Goal: Task Accomplishment & Management: Use online tool/utility

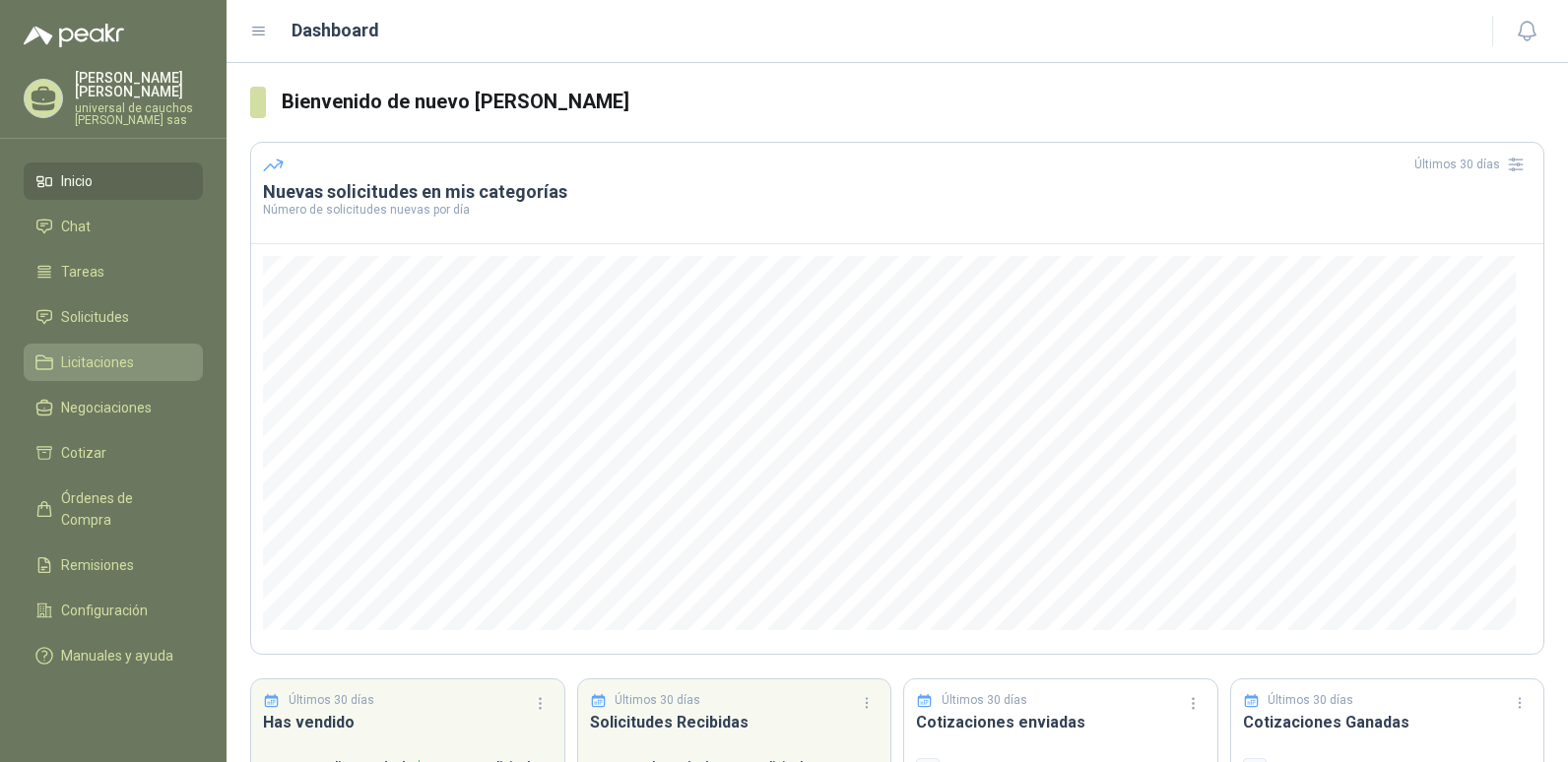
click at [135, 345] on ul "Inicio Chat Tareas Solicitudes Licitaciones Negociaciones Cotizar Órdenes de Co…" at bounding box center [113, 422] width 226 height 520
click at [125, 313] on span "Solicitudes" at bounding box center [95, 317] width 68 height 22
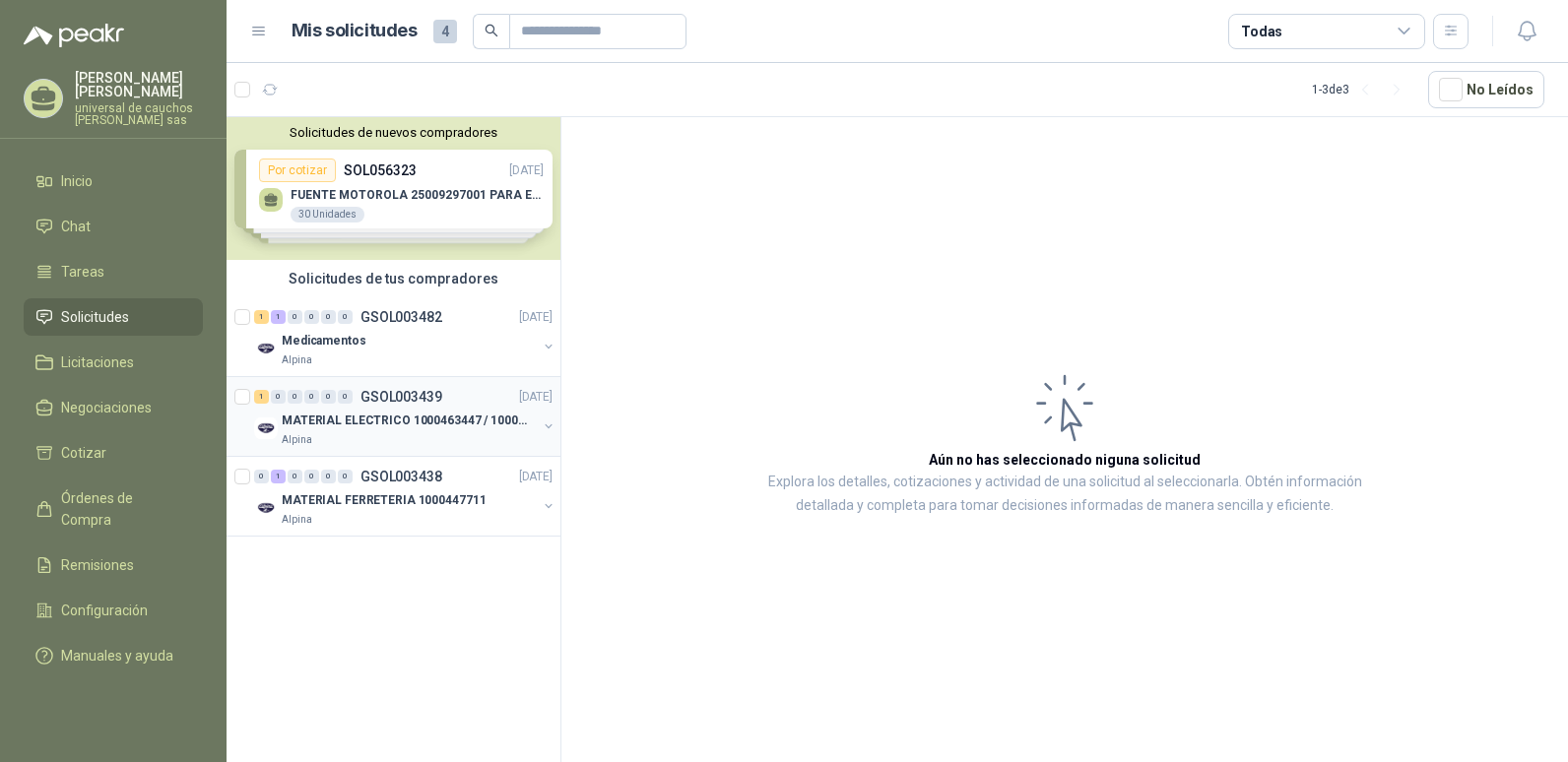
click at [381, 422] on p "MATERIAL ELECTRICO 1000463447 / 1000465800" at bounding box center [404, 420] width 245 height 19
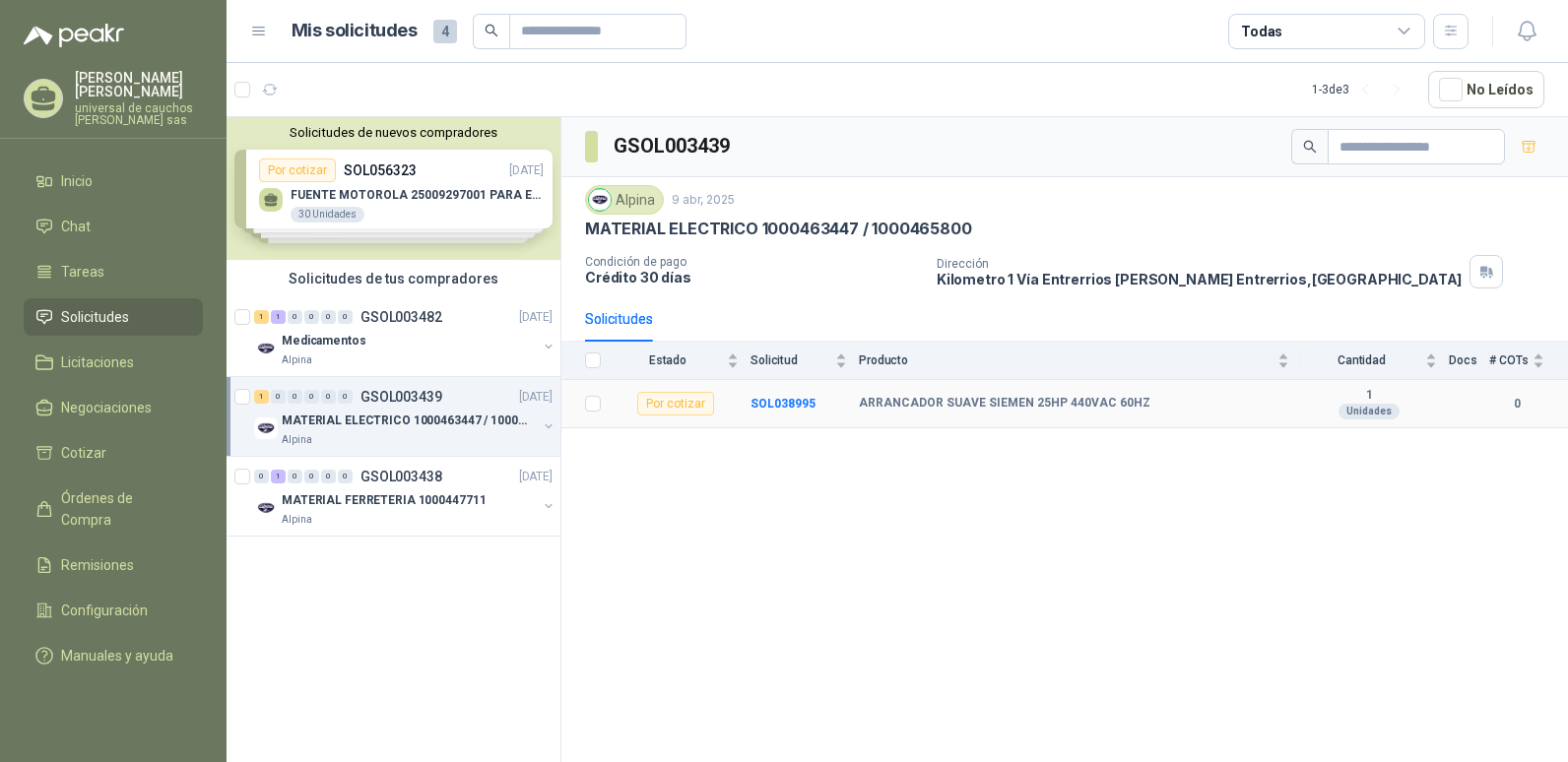
click at [675, 406] on div "Por cotizar" at bounding box center [676, 404] width 77 height 24
click at [800, 401] on b "SOL038995" at bounding box center [783, 404] width 65 height 14
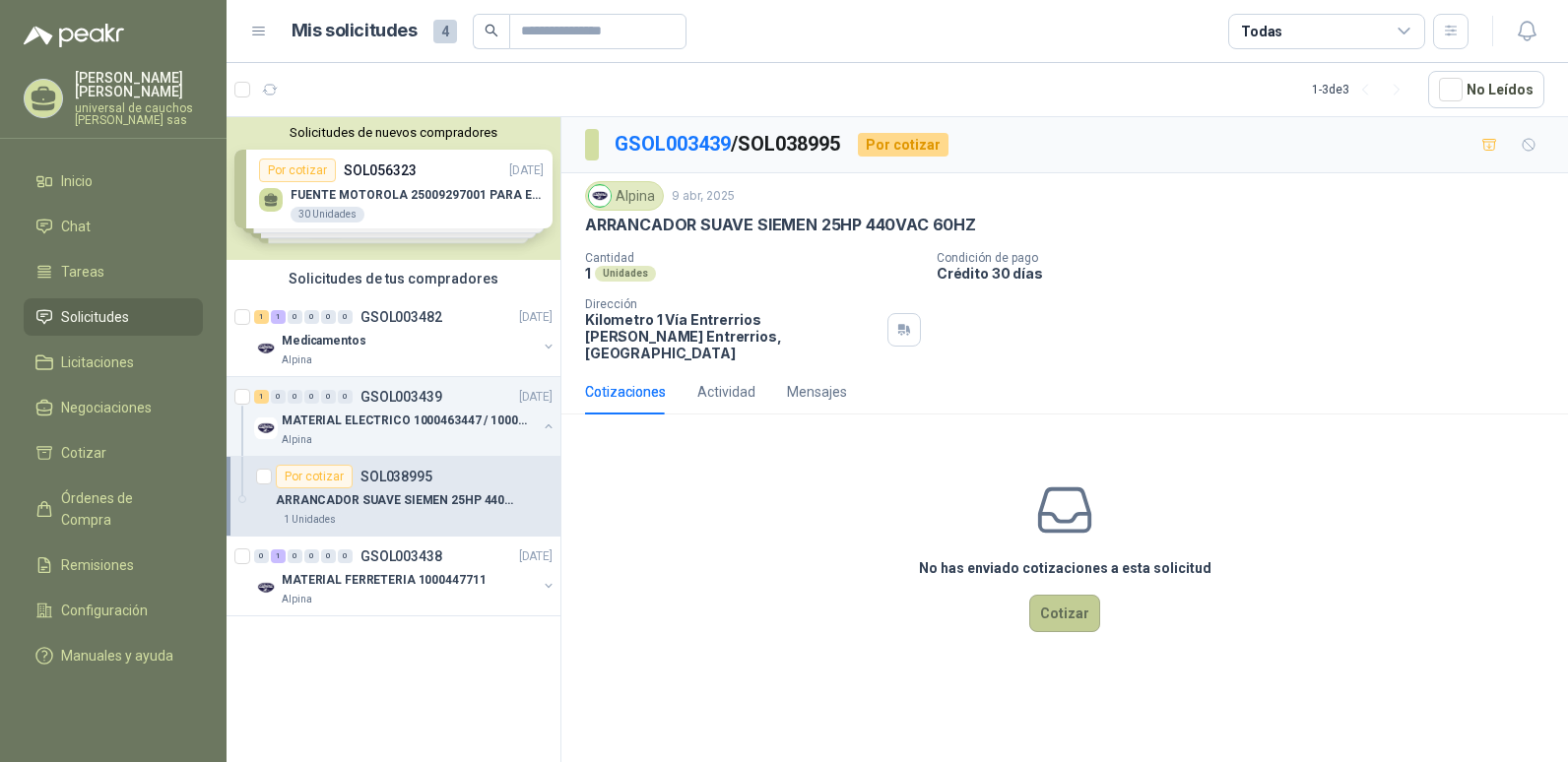
click at [1084, 600] on button "Cotizar" at bounding box center [1065, 614] width 71 height 38
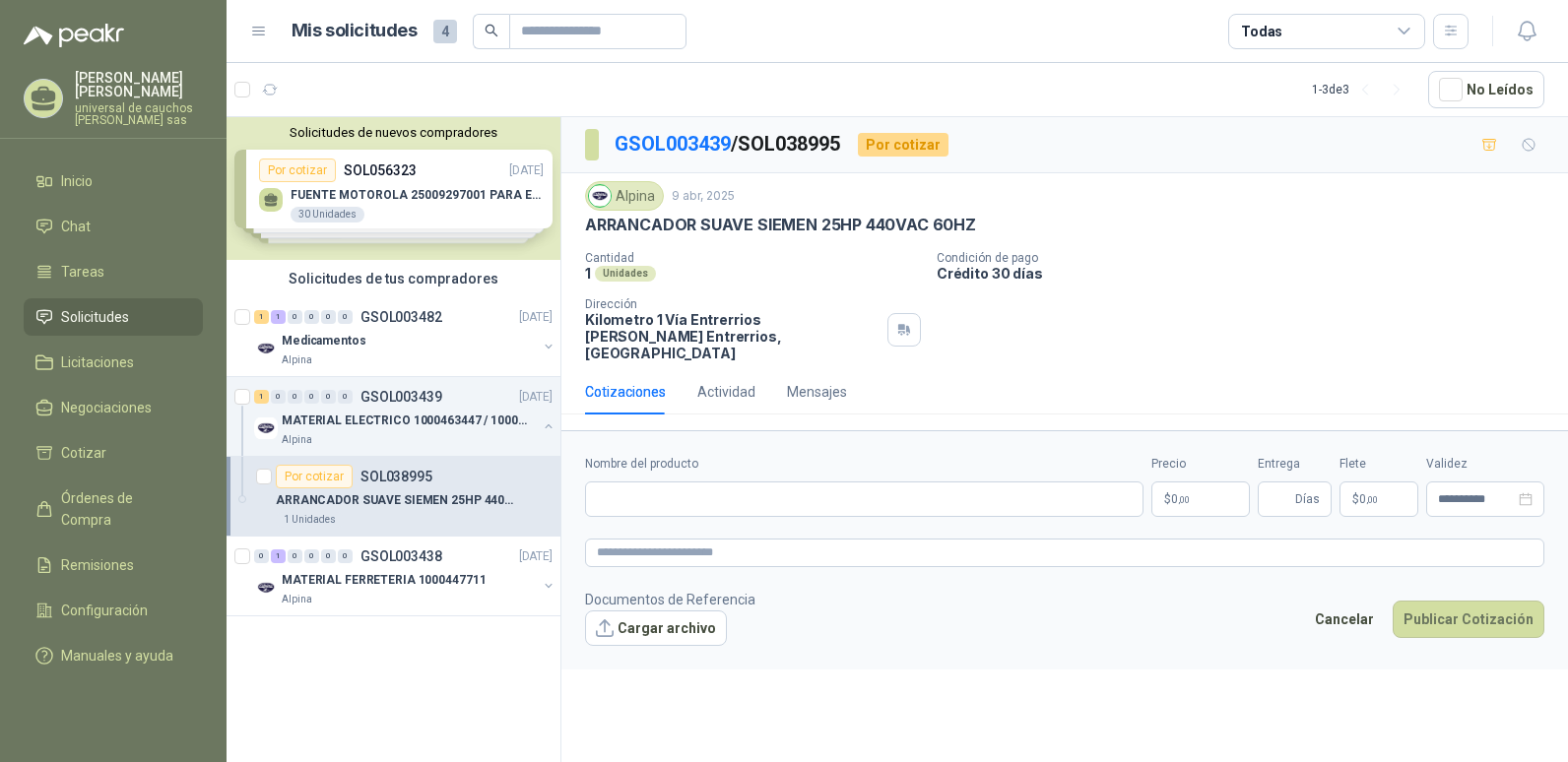
click at [818, 502] on form "**********" at bounding box center [1065, 549] width 1006 height 238
click at [838, 490] on input "Nombre del producto" at bounding box center [864, 499] width 559 height 36
type input "**********"
click at [1208, 481] on p "$ 0 ,00" at bounding box center [1201, 499] width 99 height 36
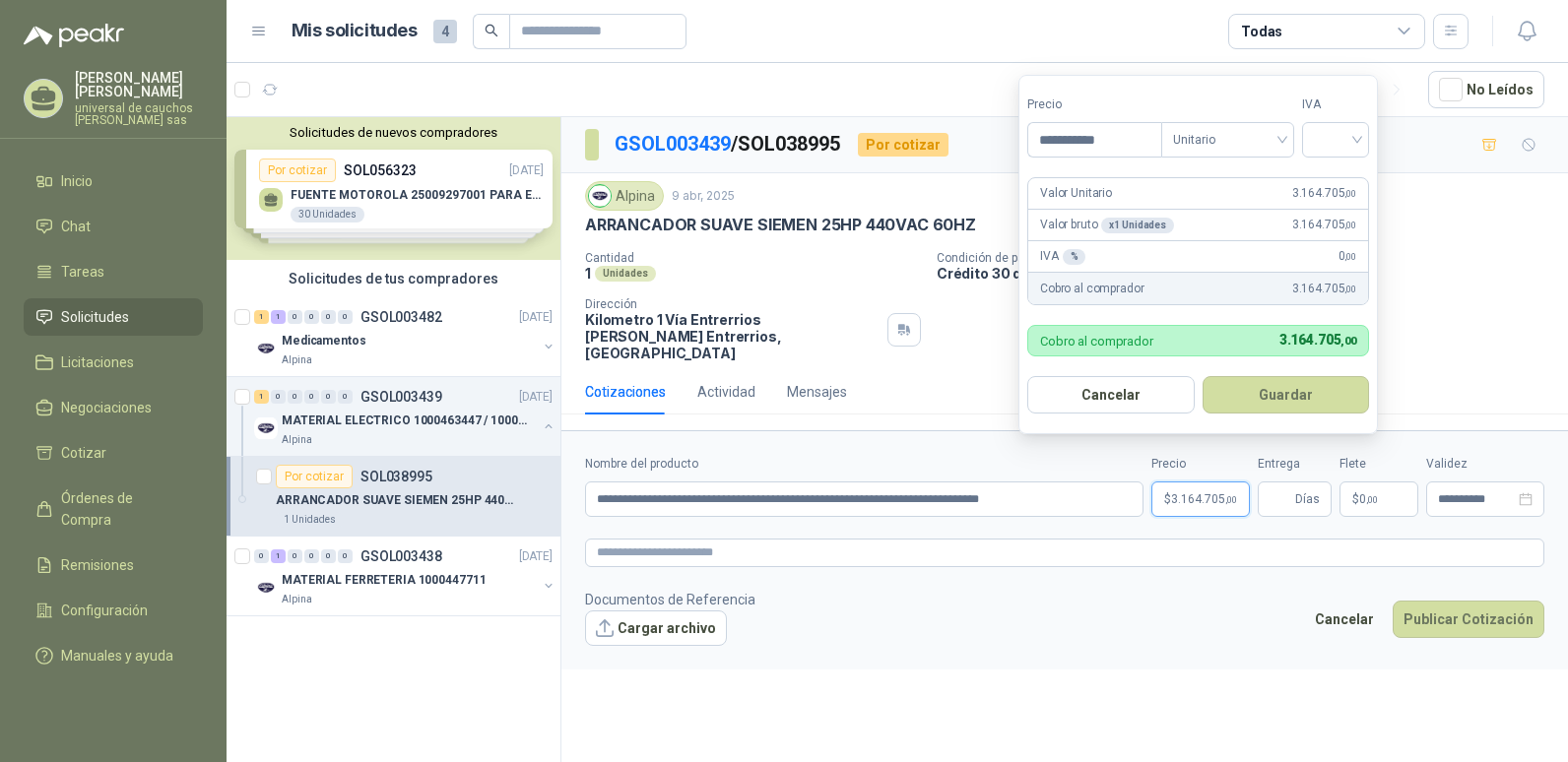
type input "**********"
click at [1203, 377] on button "Guardar" at bounding box center [1286, 395] width 167 height 38
click at [1344, 141] on input "search" at bounding box center [1336, 138] width 44 height 30
click at [1341, 185] on div "19%" at bounding box center [1340, 180] width 37 height 22
click at [1280, 395] on button "Guardar" at bounding box center [1289, 395] width 169 height 38
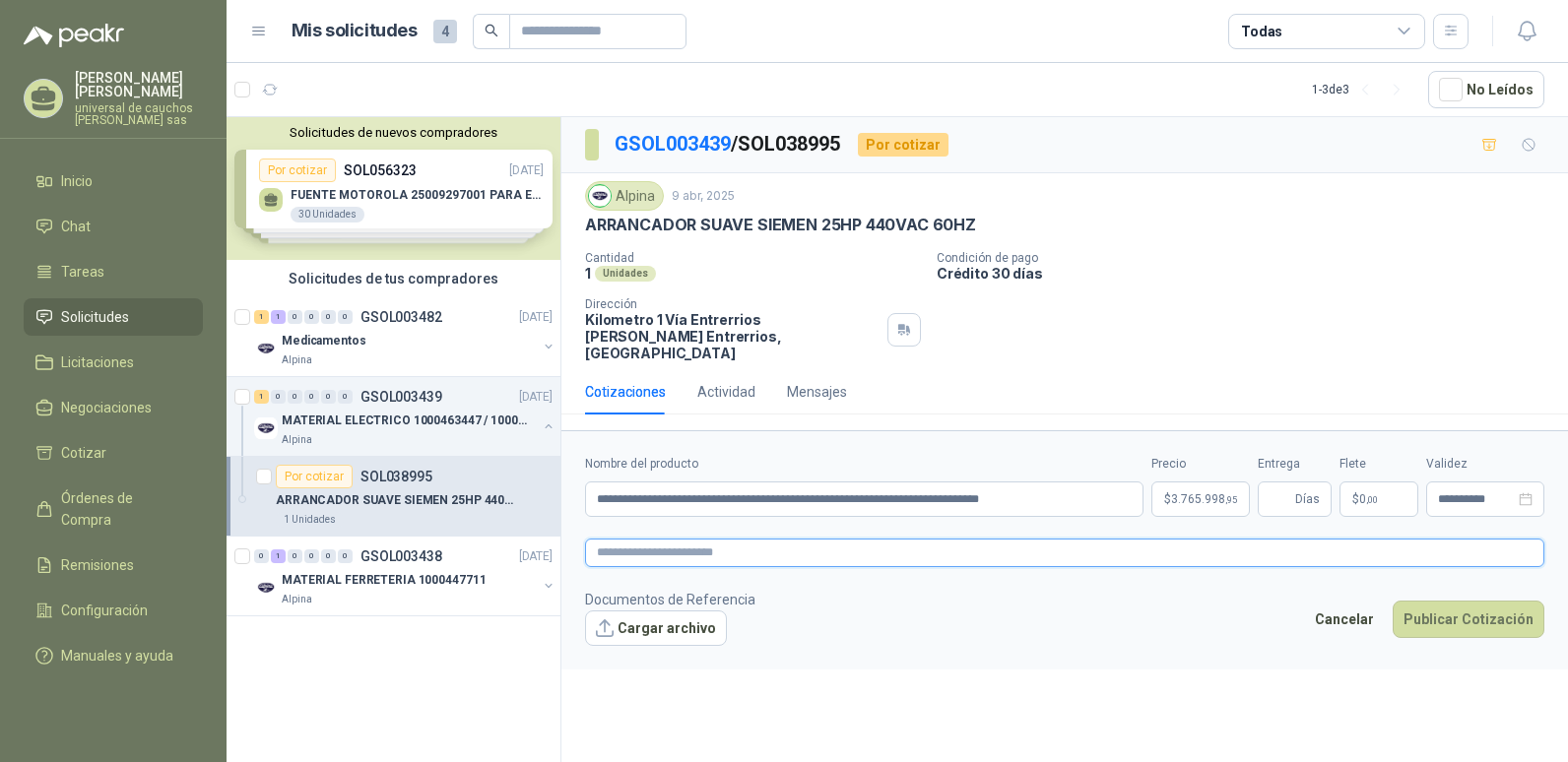
click at [735, 541] on textarea at bounding box center [1065, 552] width 959 height 29
drag, startPoint x: 1110, startPoint y: 482, endPoint x: 558, endPoint y: 479, distance: 552.0
click at [558, 479] on div "Solicitudes de nuevos compradores Por cotizar SOL056323 [DATE] FUENTE MOTOROLA …" at bounding box center [897, 443] width 1342 height 653
click at [815, 539] on textarea at bounding box center [1065, 552] width 959 height 29
paste textarea "**********"
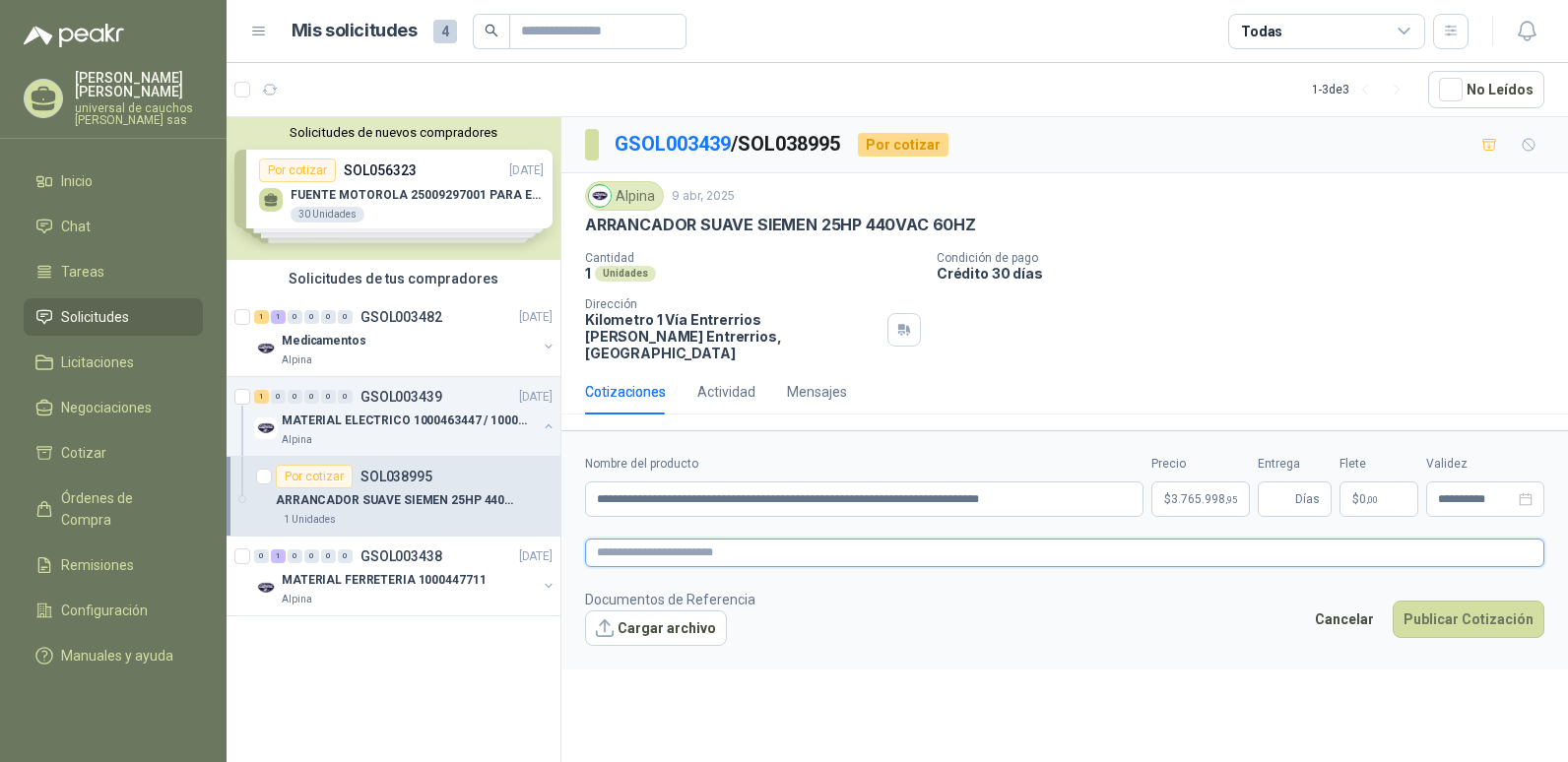
type textarea "**********"
click at [1529, 492] on icon "close-circle" at bounding box center [1525, 499] width 14 height 14
type textarea "**********"
click at [1495, 493] on input at bounding box center [1477, 499] width 77 height 13
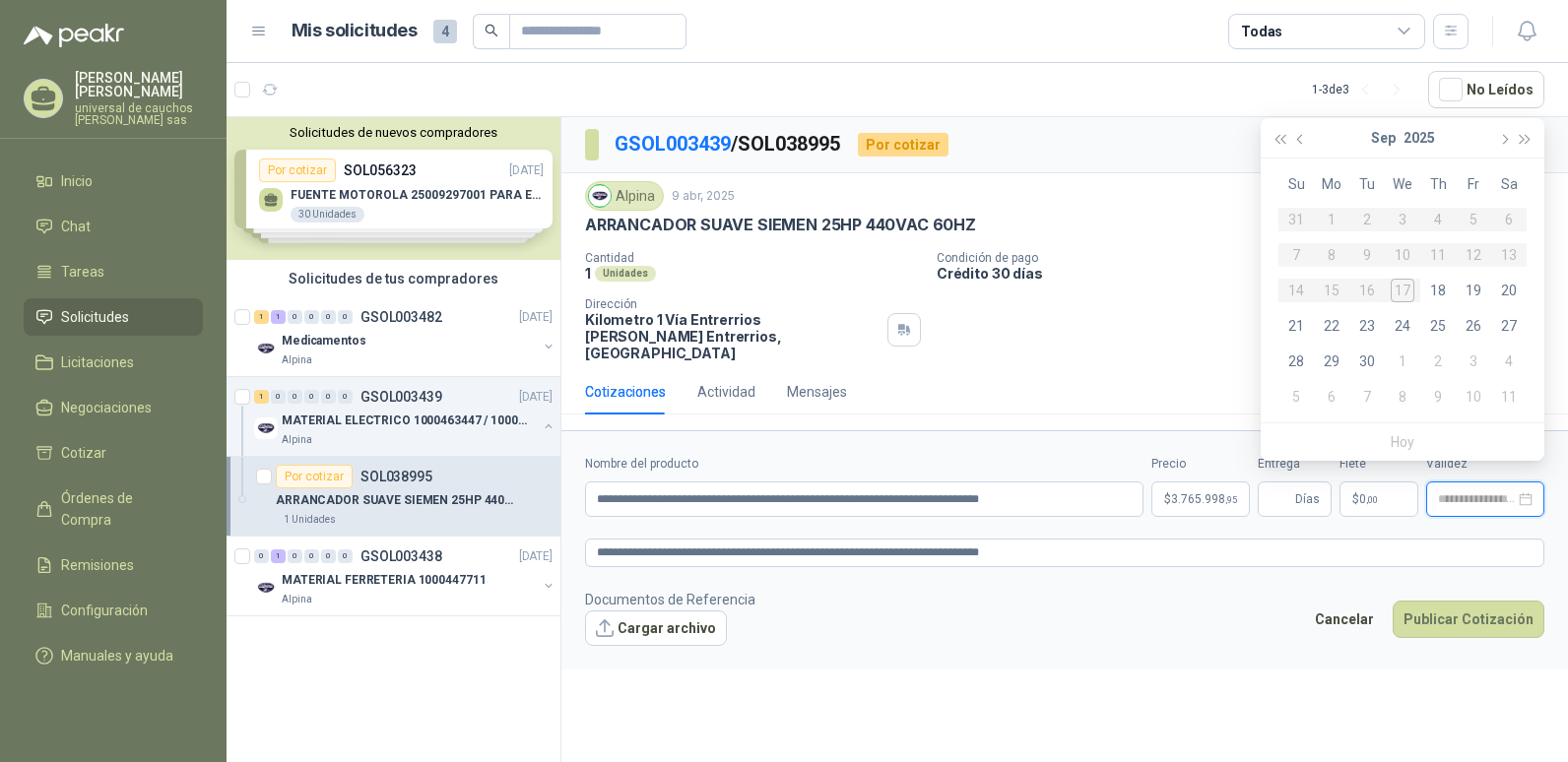
click at [1533, 490] on div at bounding box center [1486, 499] width 119 height 36
type input "**********"
click at [1362, 325] on div "23" at bounding box center [1367, 326] width 24 height 24
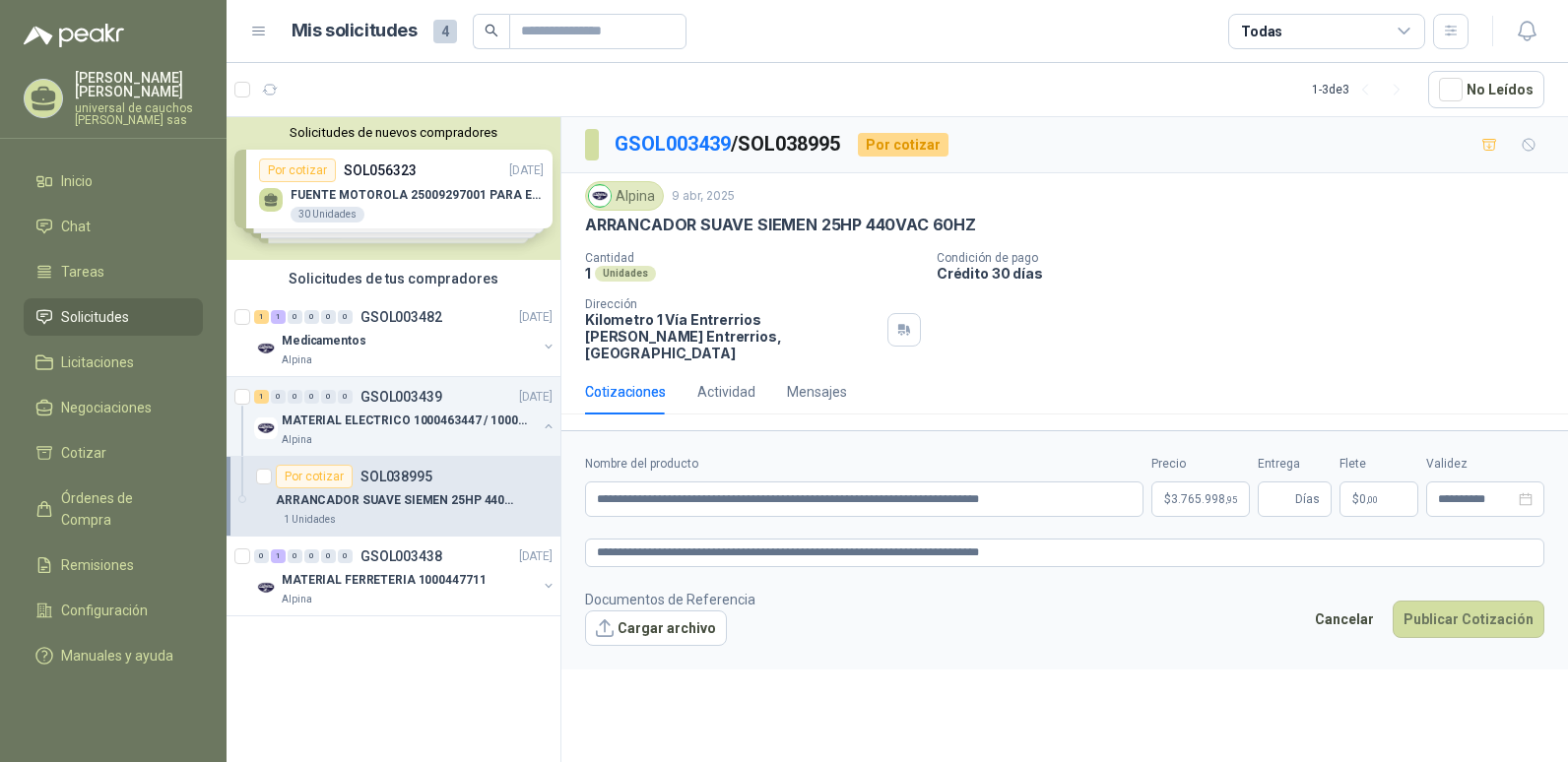
click at [1362, 294] on div "23" at bounding box center [1367, 284] width 24 height 19
click at [653, 612] on button "Cargar archivo" at bounding box center [655, 629] width 141 height 36
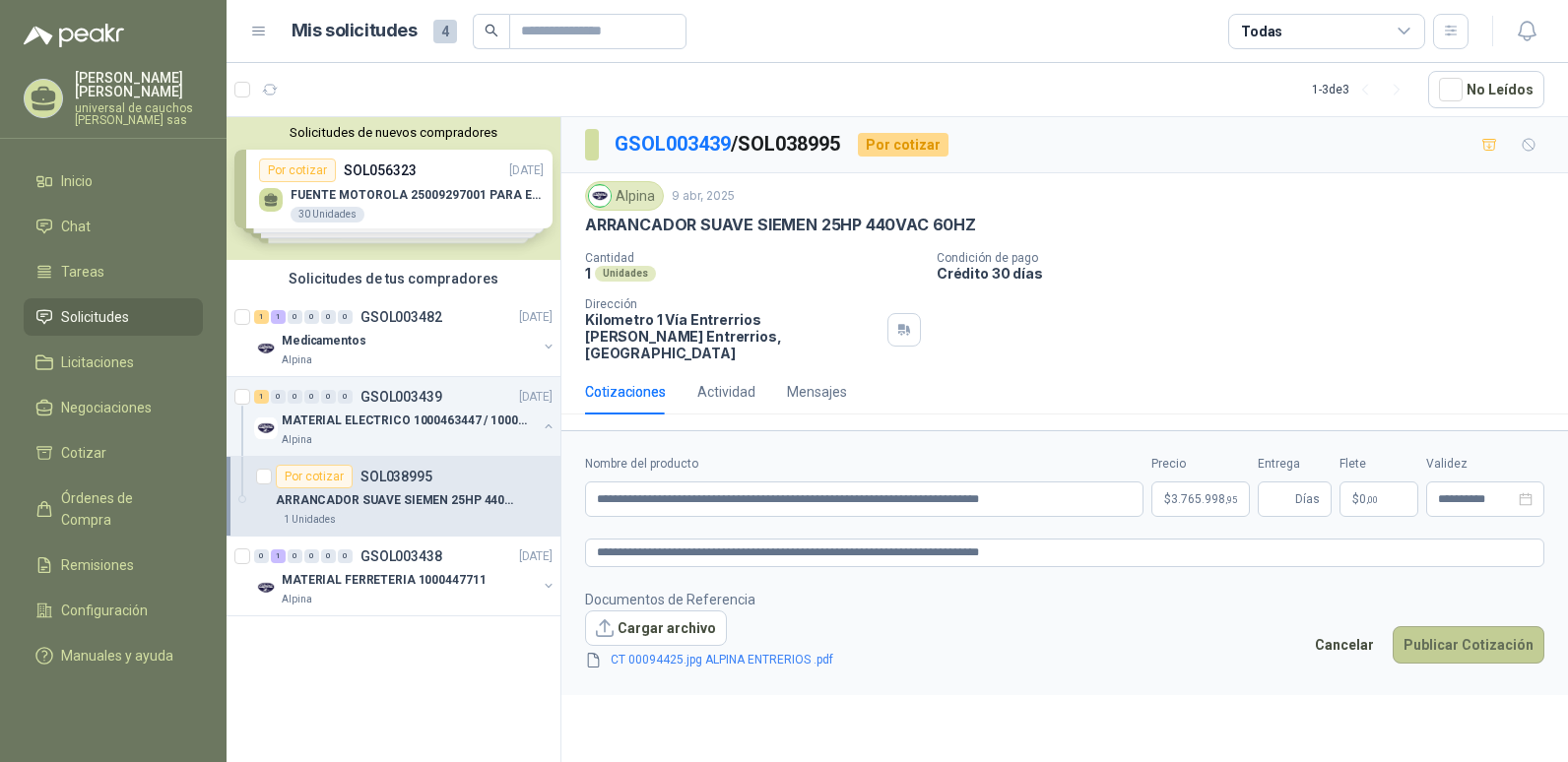
click at [1485, 631] on button "Publicar Cotización" at bounding box center [1468, 645] width 151 height 38
type input "*"
click at [1448, 635] on button "Publicar Cotización" at bounding box center [1468, 645] width 151 height 38
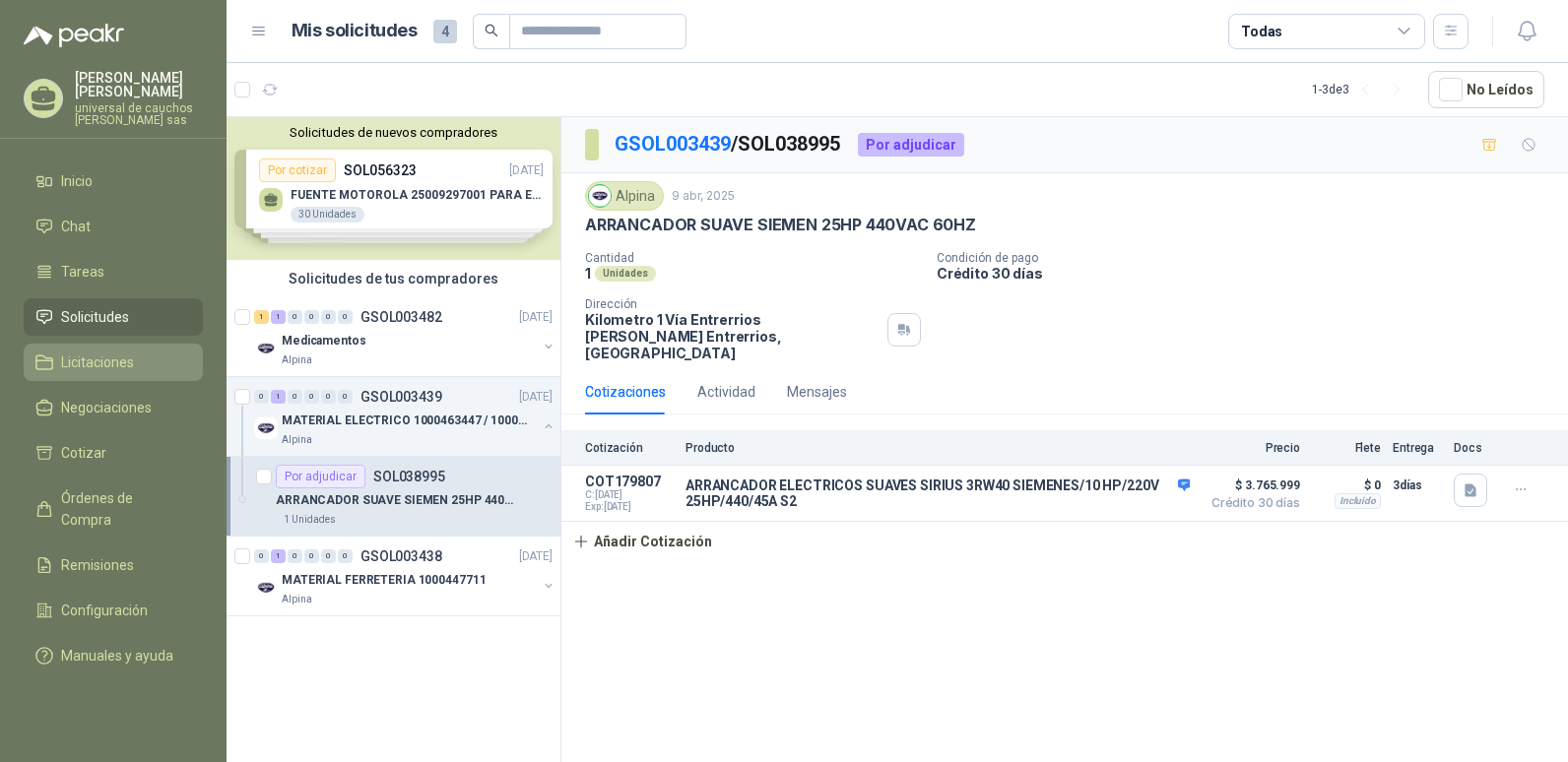
click at [107, 358] on span "Licitaciones" at bounding box center [98, 363] width 73 height 22
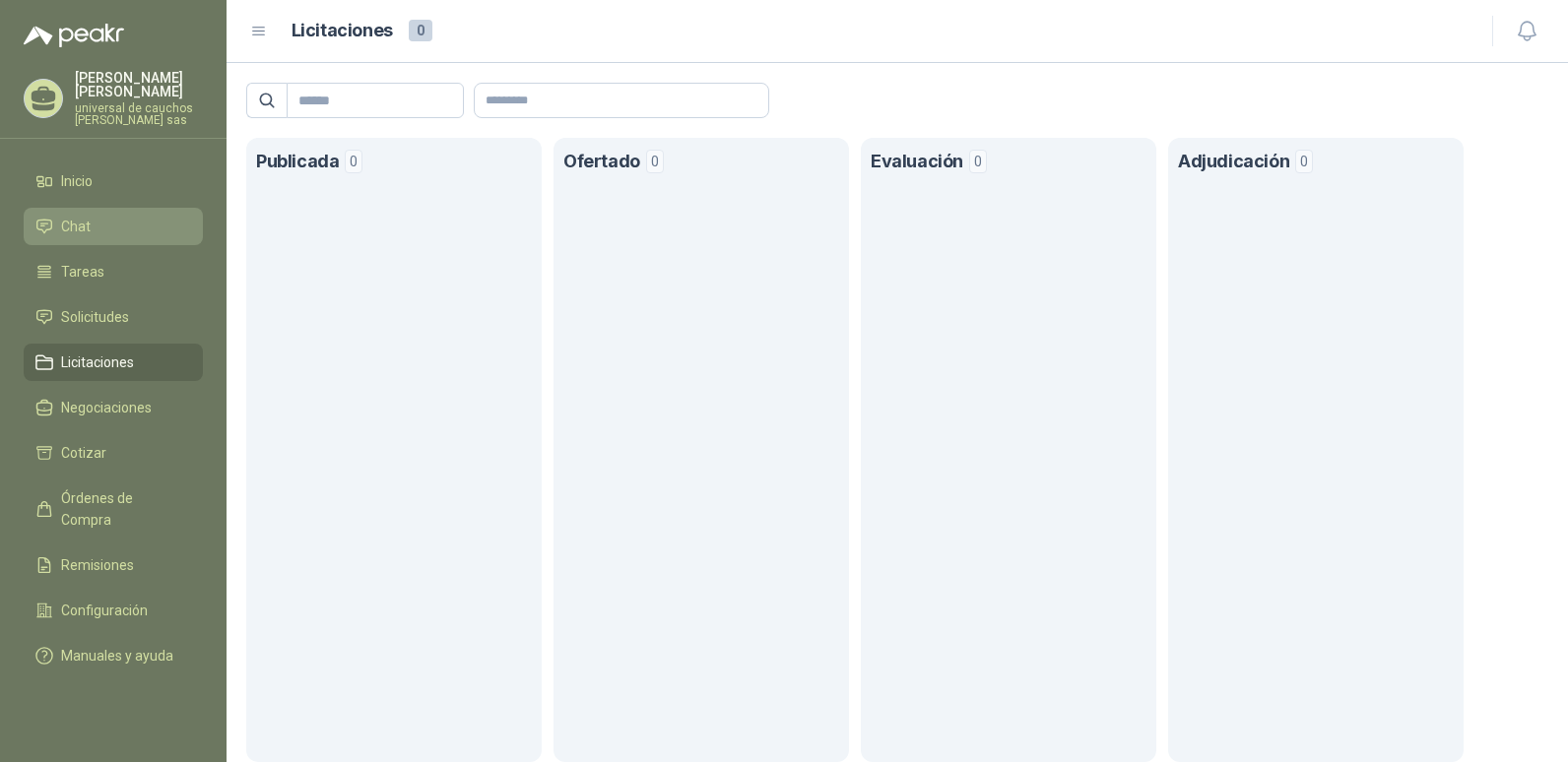
click at [125, 224] on li "Chat" at bounding box center [113, 226] width 155 height 22
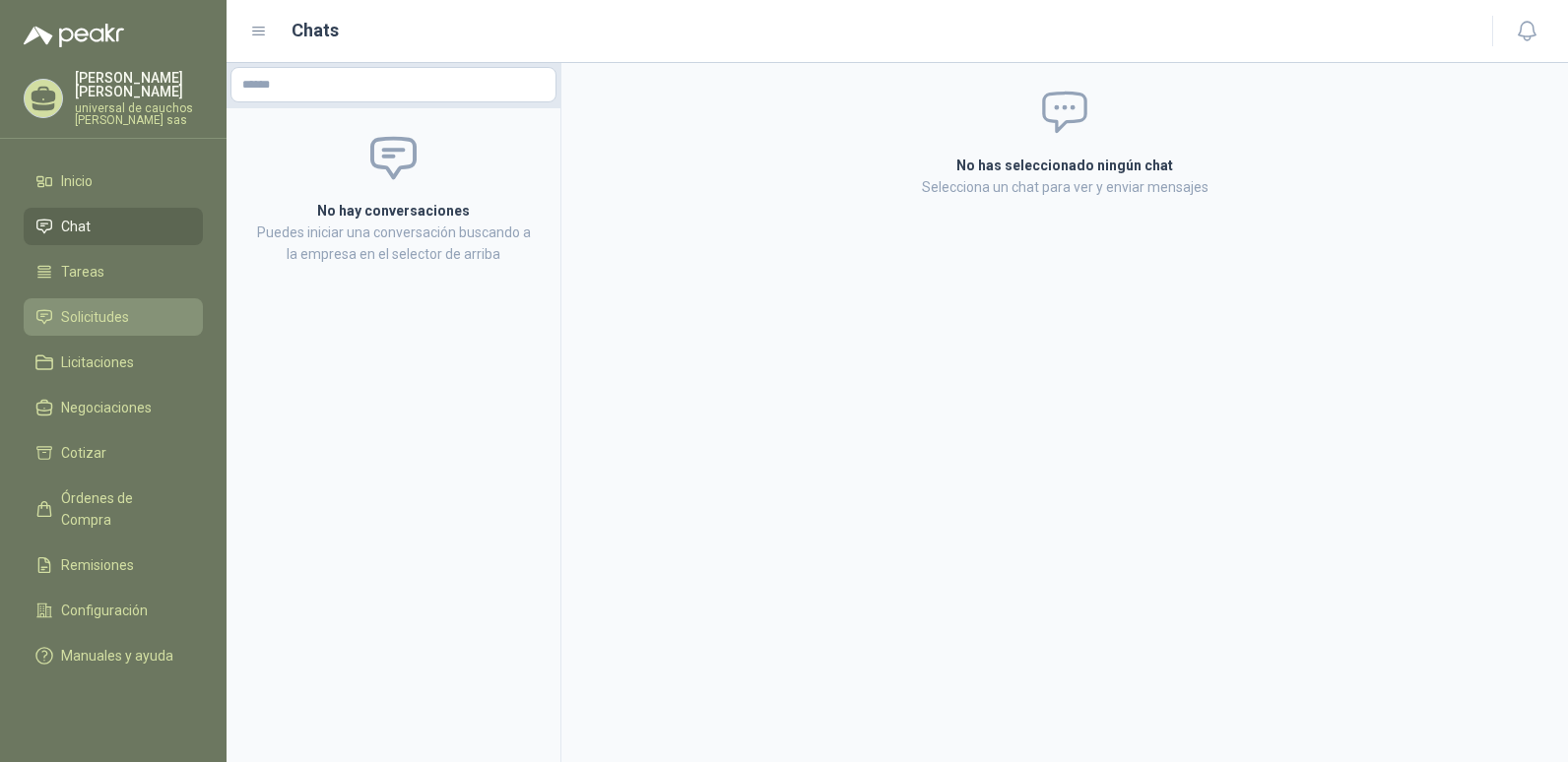
click at [111, 323] on span "Solicitudes" at bounding box center [95, 317] width 68 height 22
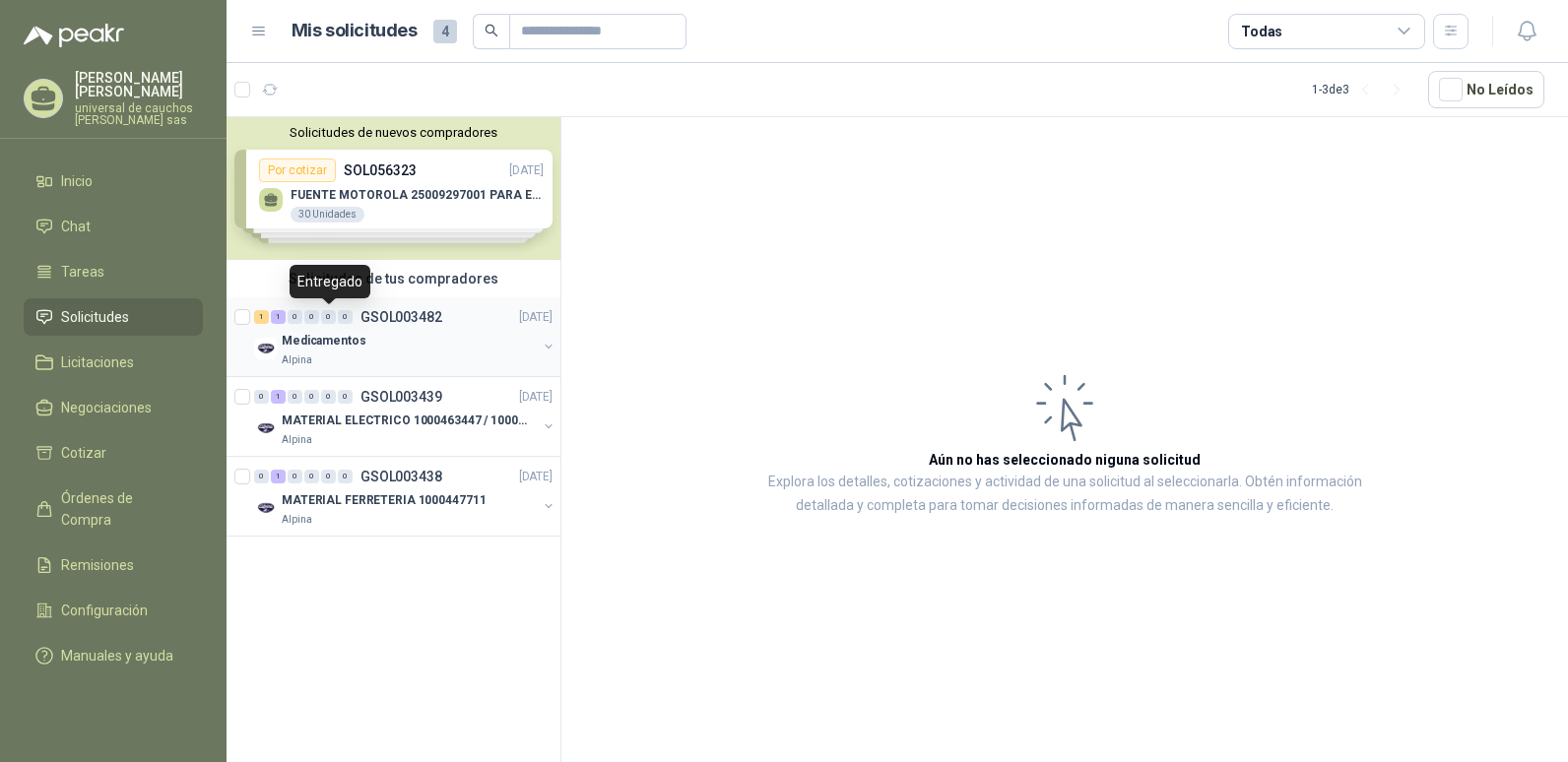
click at [330, 322] on div "0" at bounding box center [328, 317] width 15 height 14
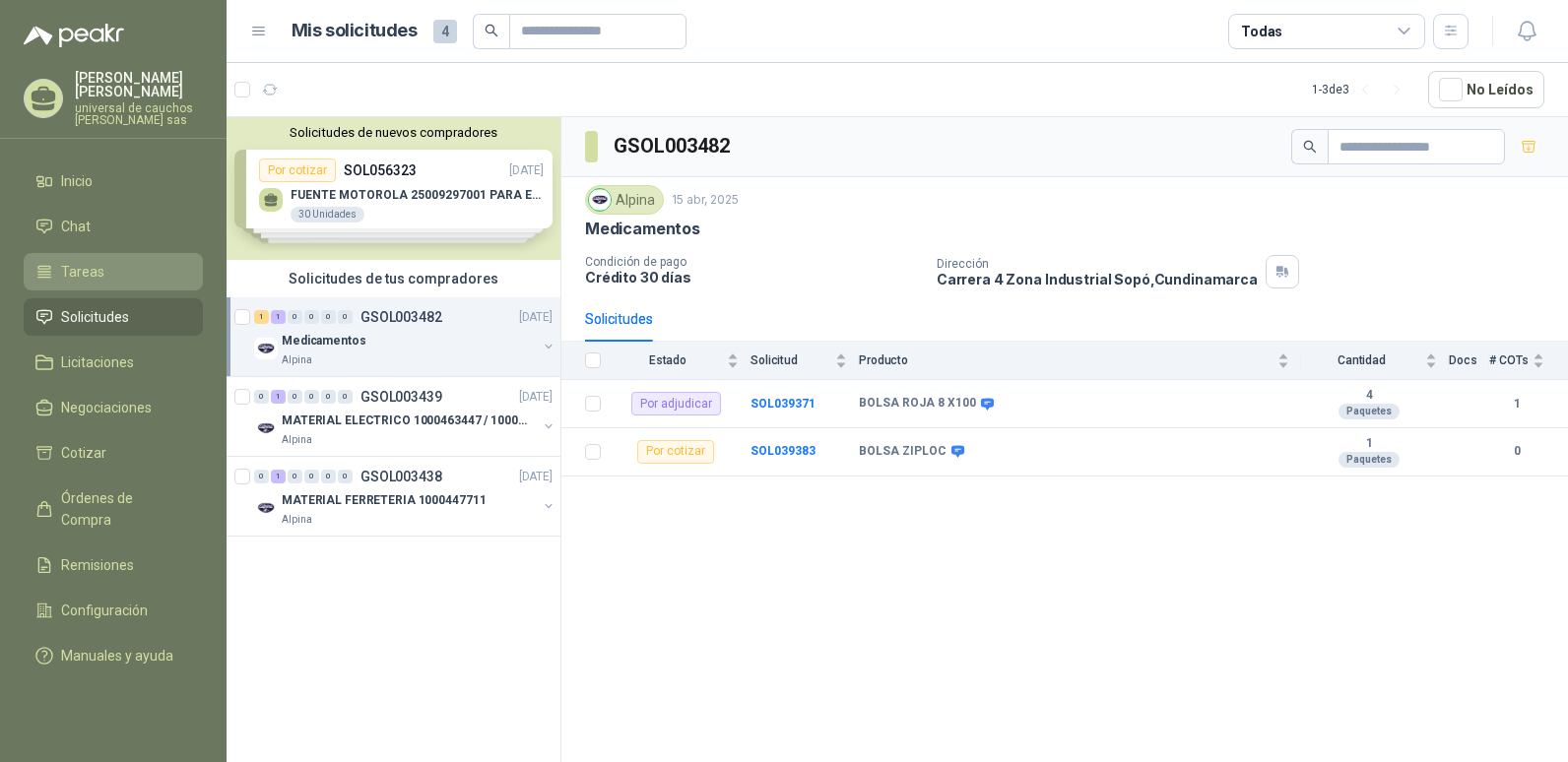
click at [126, 287] on link "Tareas" at bounding box center [113, 272] width 179 height 38
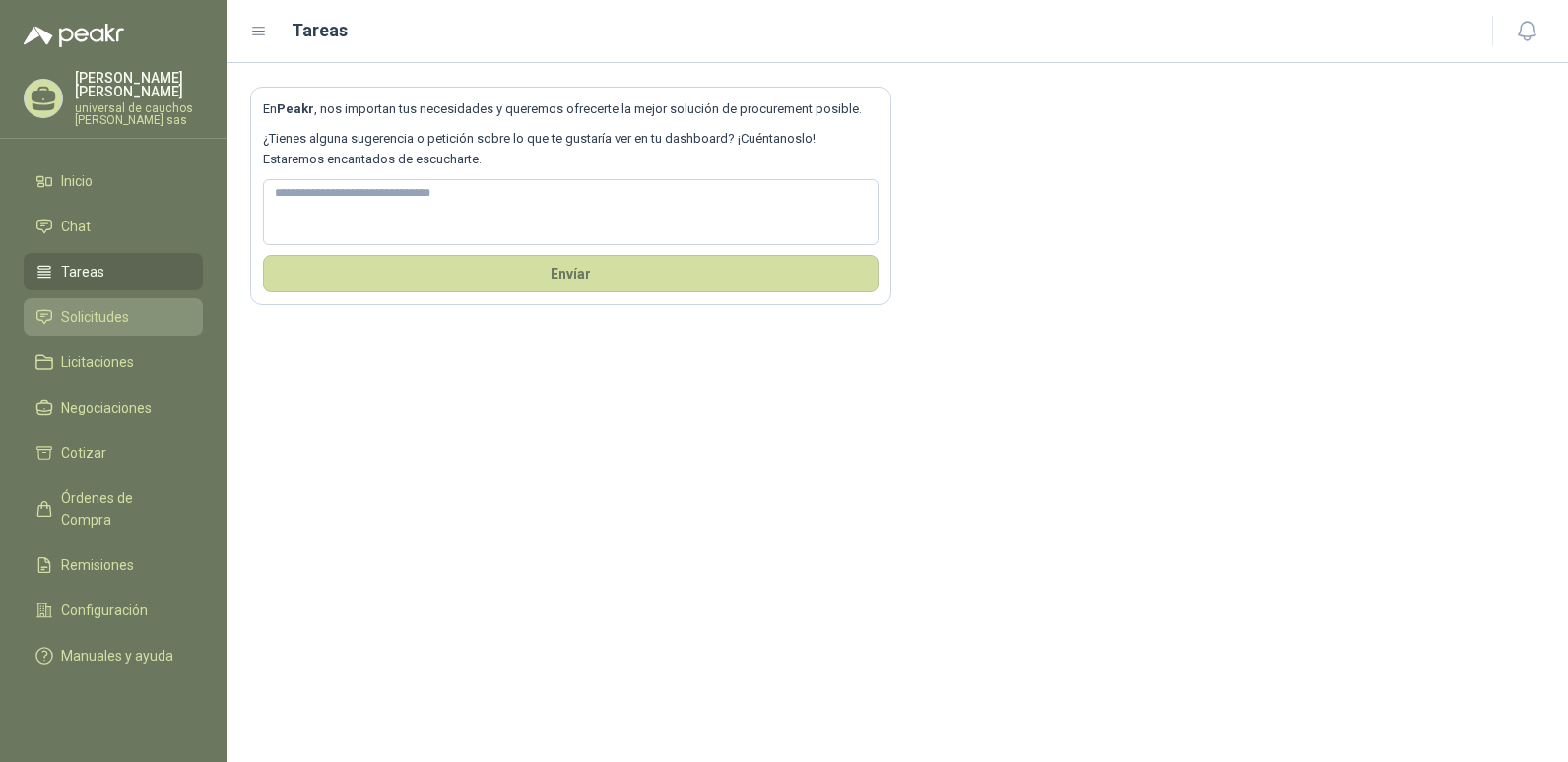
click at [126, 305] on link "Solicitudes" at bounding box center [113, 317] width 179 height 38
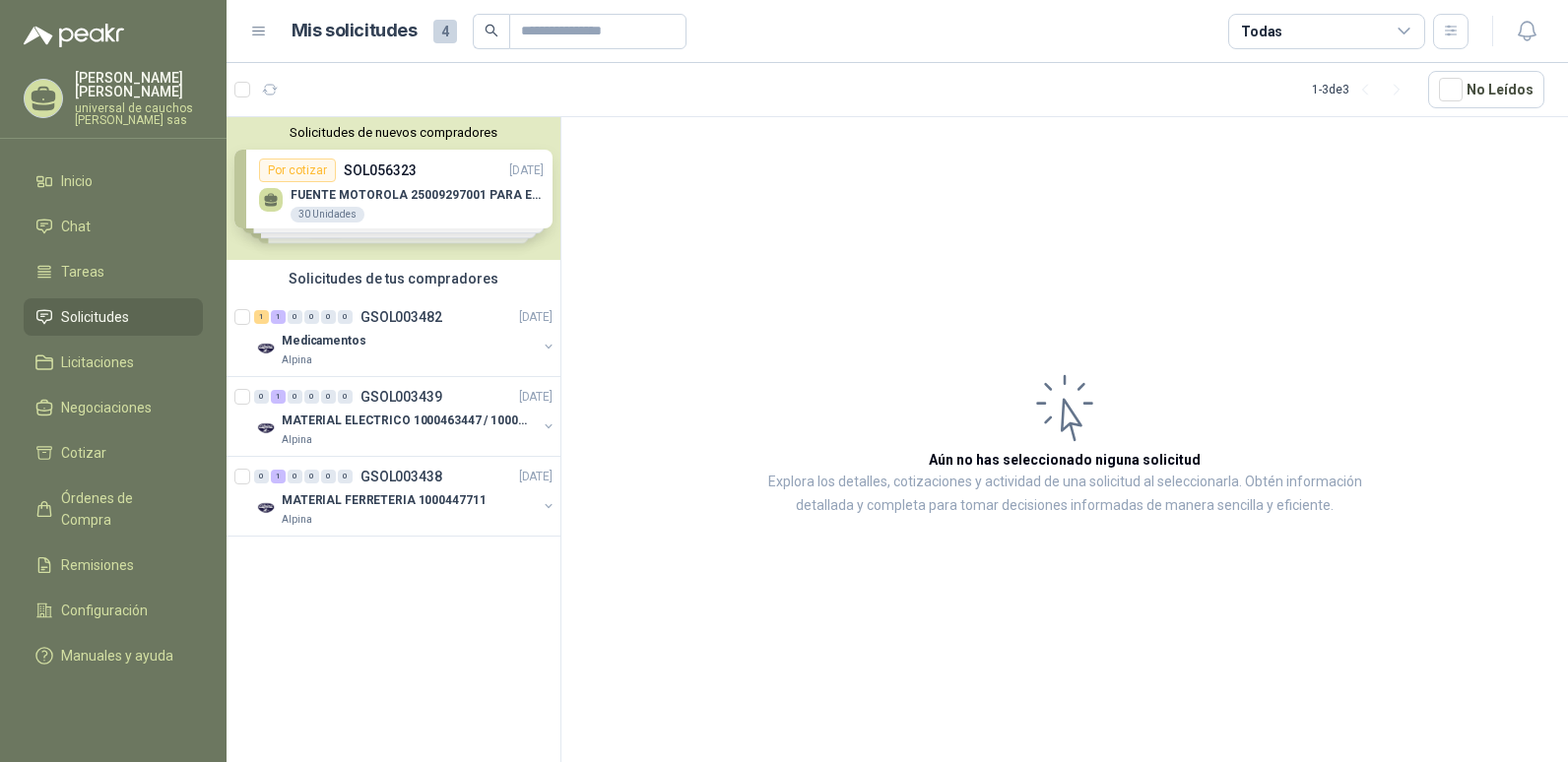
click at [458, 198] on div "Solicitudes de nuevos compradores Por cotizar SOL056323 [DATE] FUENTE MOTOROLA …" at bounding box center [393, 189] width 334 height 142
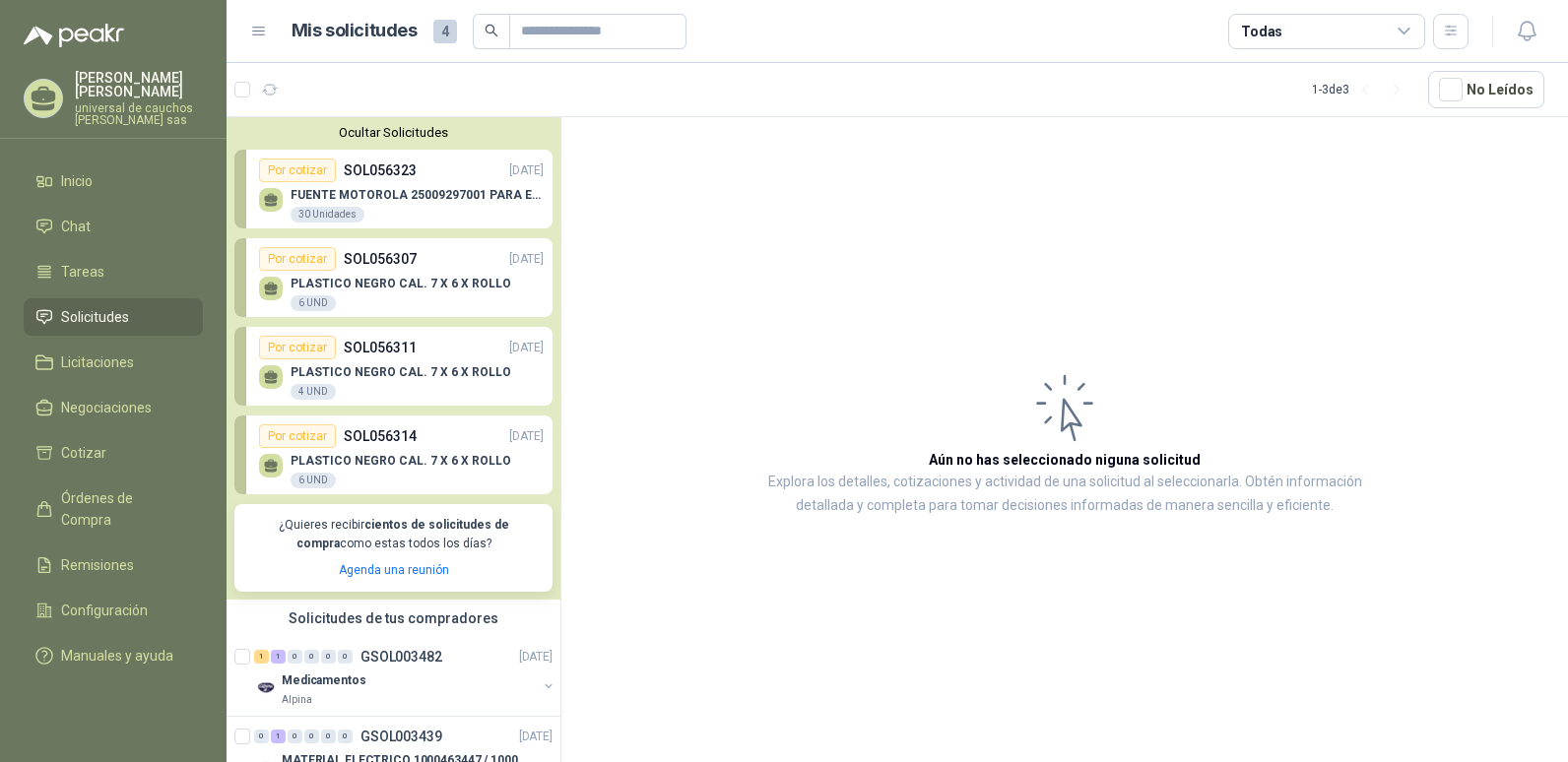
click at [388, 198] on p "FUENTE MOTOROLA 25009297001 PARA EP450" at bounding box center [417, 195] width 253 height 14
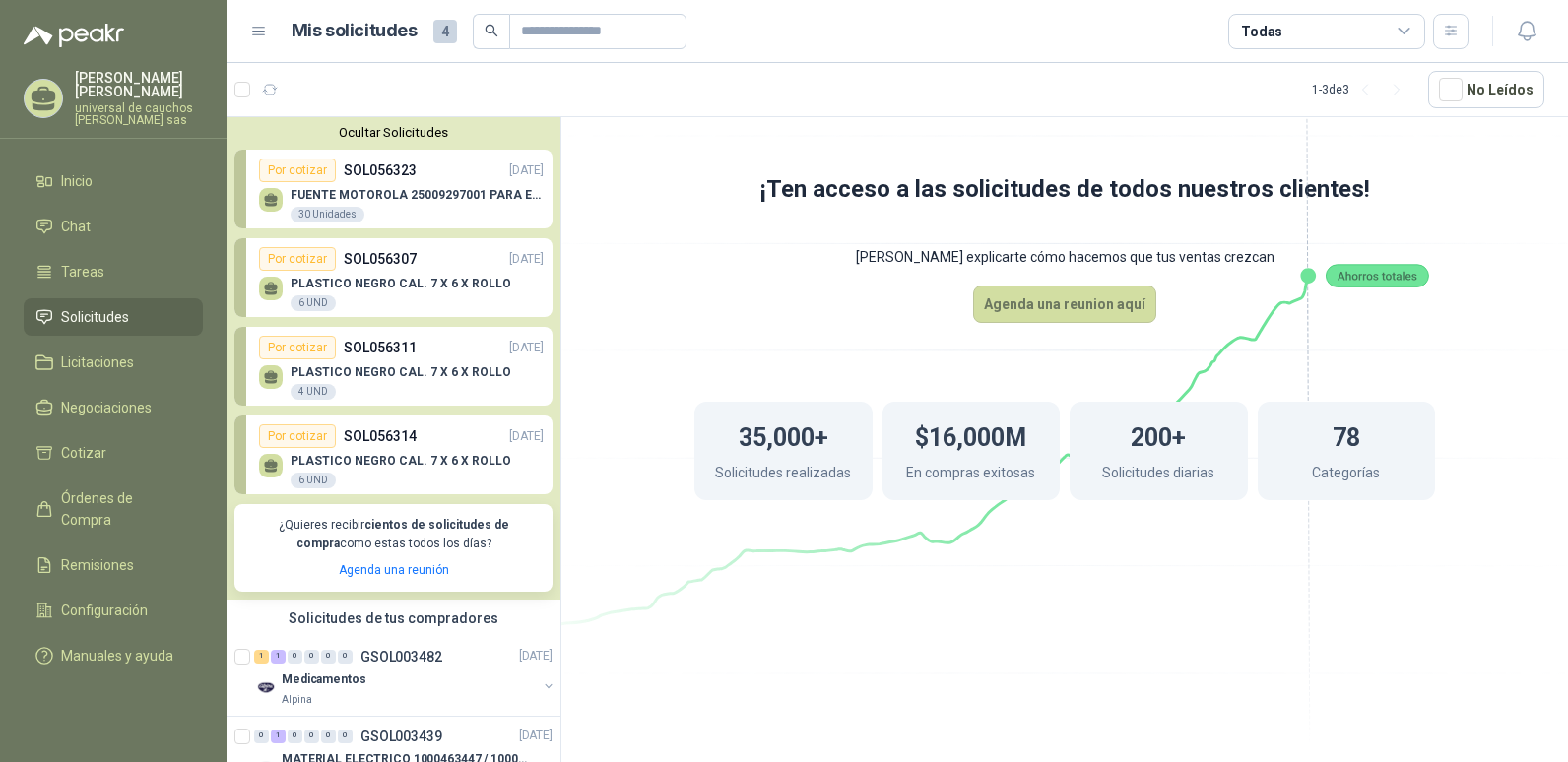
click at [425, 196] on p "FUENTE MOTOROLA 25009297001 PARA EP450" at bounding box center [417, 195] width 253 height 14
click at [421, 187] on div "FUENTE MOTOROLA 25009297001 PARA EP450 30 Unidades" at bounding box center [401, 203] width 285 height 42
click at [310, 174] on div "Por cotizar" at bounding box center [298, 170] width 77 height 24
click at [309, 251] on div "Por cotizar" at bounding box center [298, 259] width 77 height 24
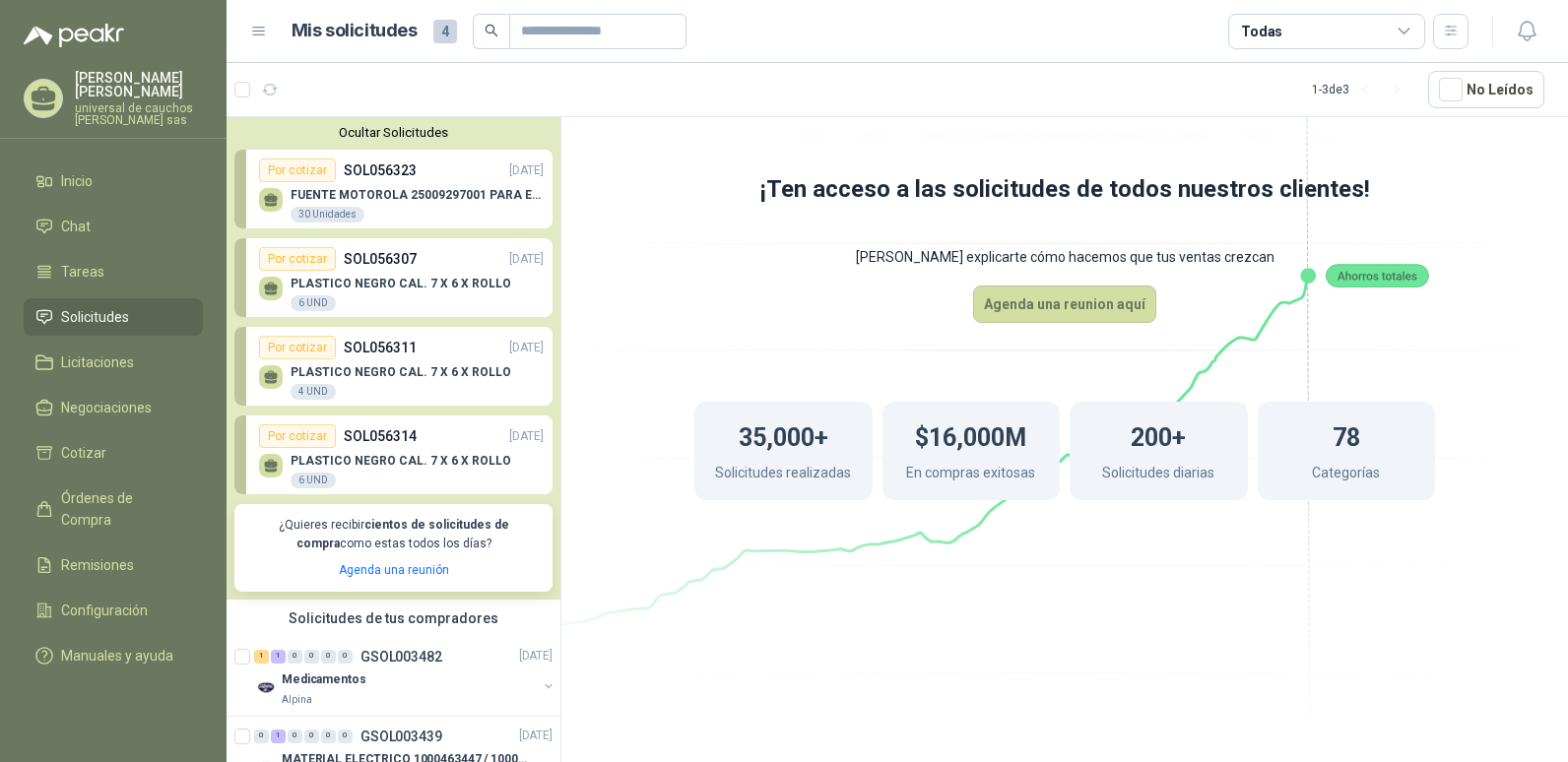
click at [1185, 458] on div "200+ Solicitudes diarias" at bounding box center [1159, 452] width 178 height 99
click at [110, 342] on ul "Inicio Chat Tareas Solicitudes Licitaciones Negociaciones Cotizar Órdenes de Co…" at bounding box center [113, 422] width 226 height 520
click at [99, 366] on span "Licitaciones" at bounding box center [98, 363] width 73 height 22
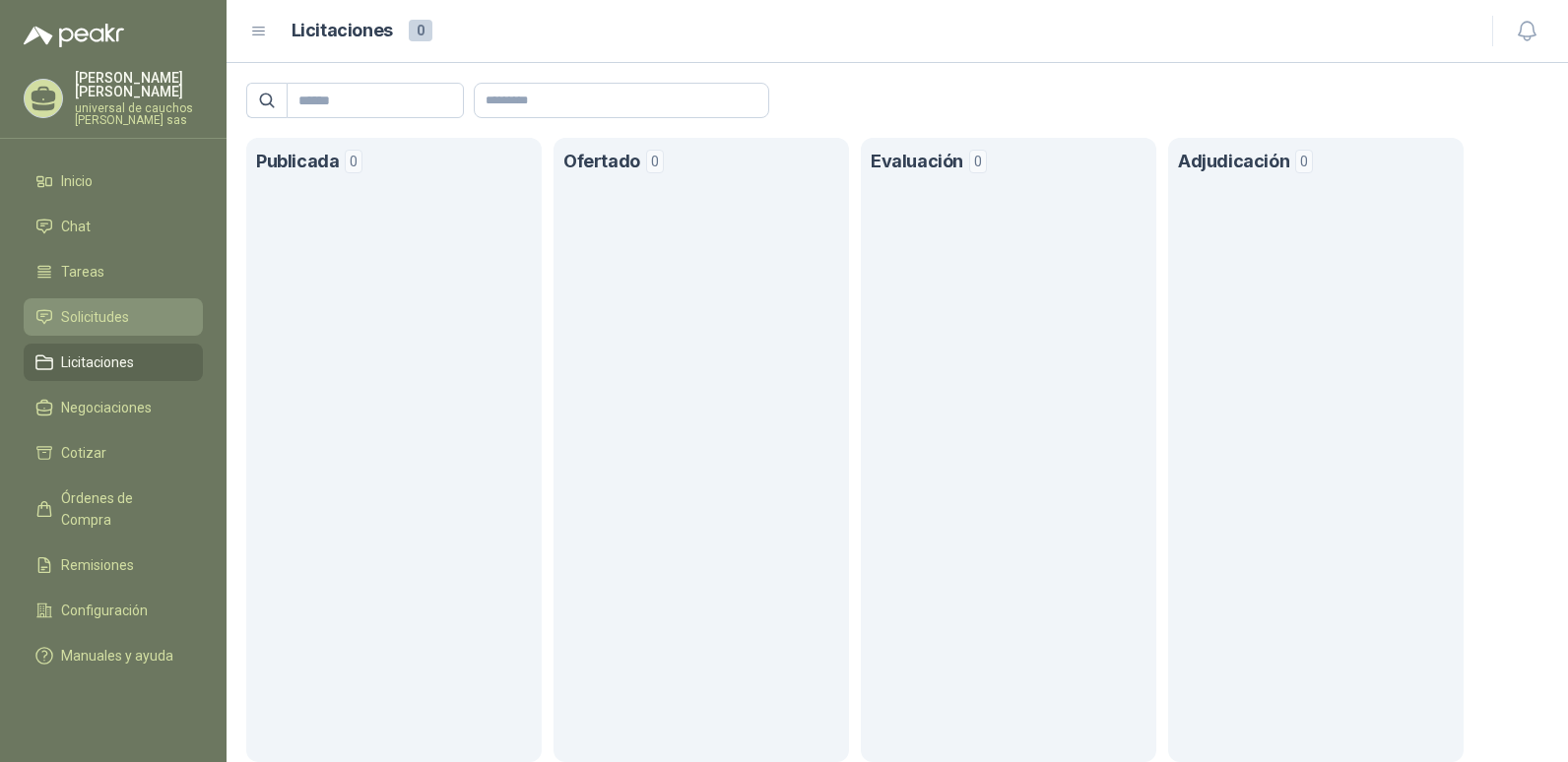
click at [104, 330] on link "Solicitudes" at bounding box center [113, 317] width 179 height 38
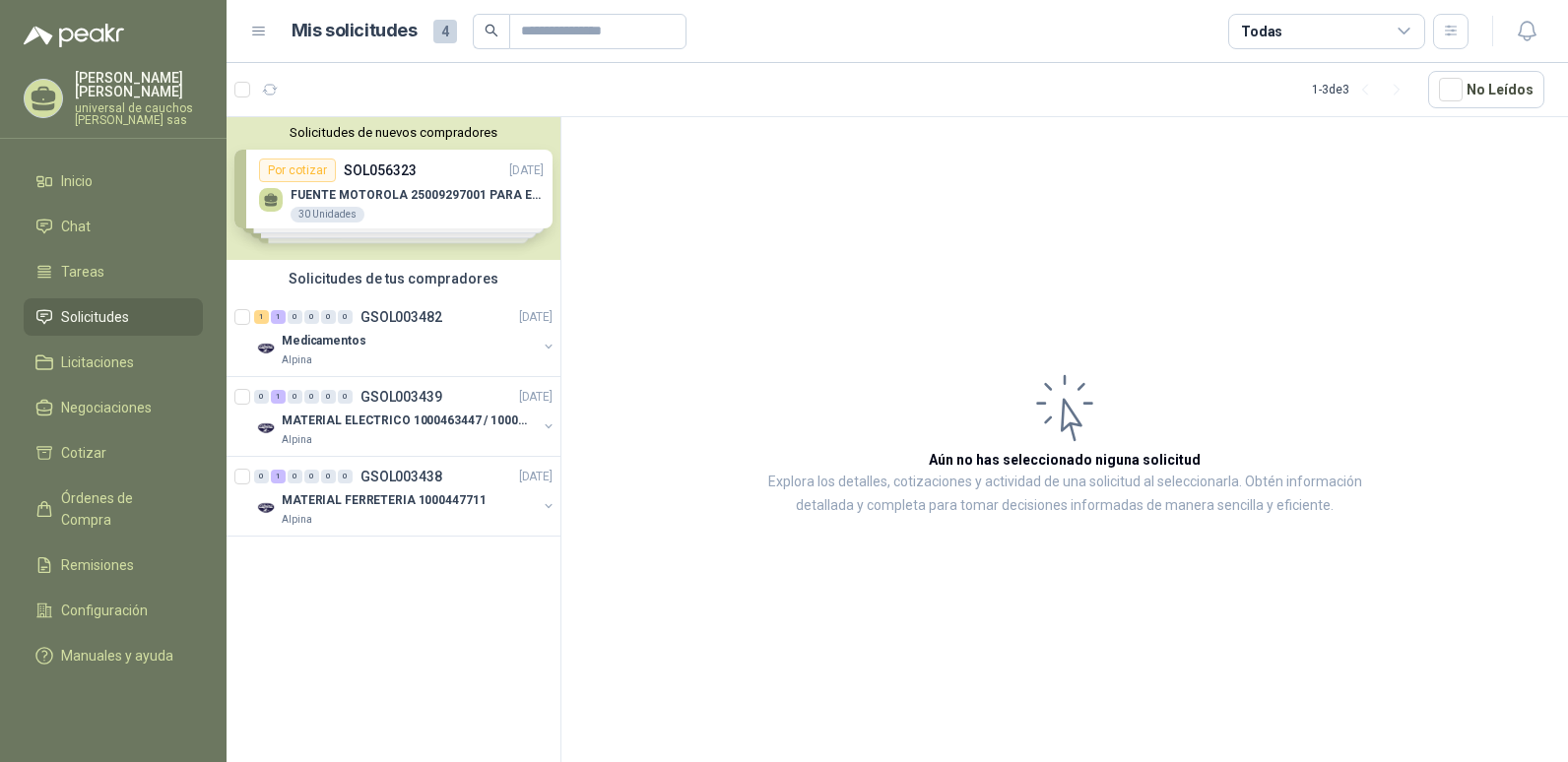
click at [421, 198] on div "Solicitudes de nuevos compradores Por cotizar SOL056323 [DATE] FUENTE MOTOROLA …" at bounding box center [393, 189] width 334 height 142
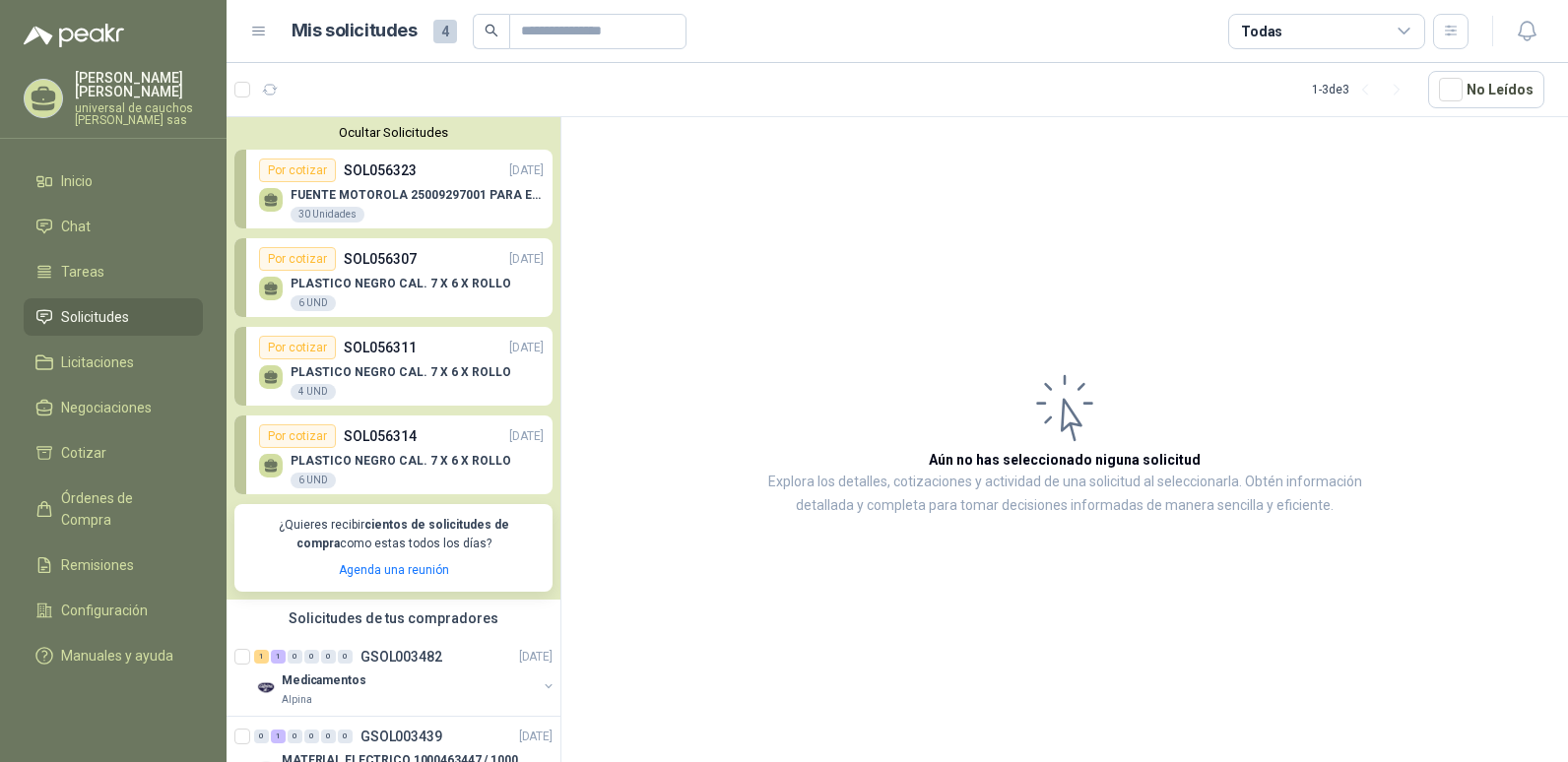
click at [284, 257] on div "Por cotizar" at bounding box center [298, 259] width 77 height 24
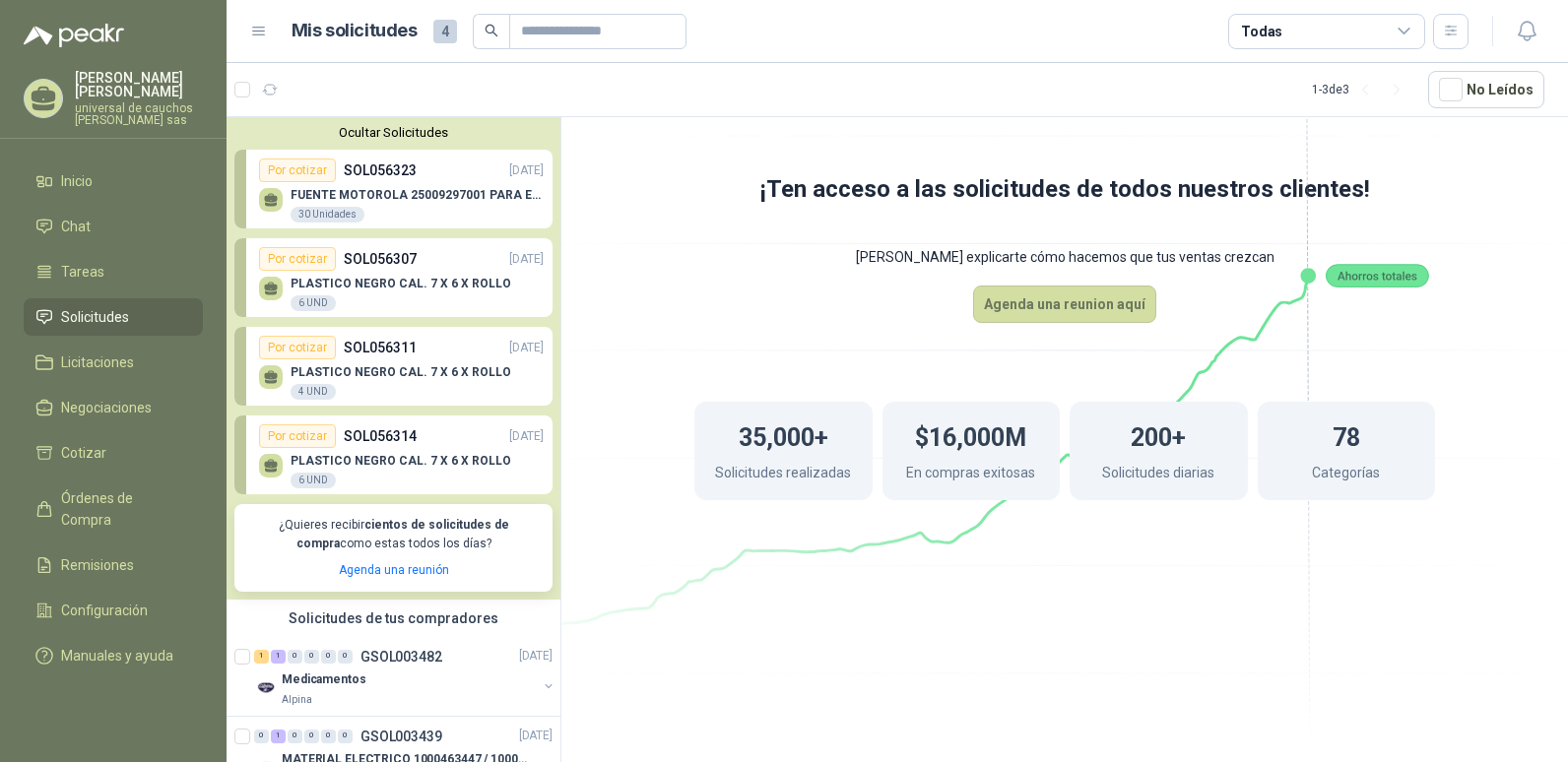
click at [306, 353] on div "Por cotizar" at bounding box center [298, 348] width 77 height 24
drag, startPoint x: 298, startPoint y: 420, endPoint x: 303, endPoint y: 433, distance: 13.9
click at [297, 420] on link "Por cotizar SOL056314 [DATE] PLASTICO NEGRO CAL. 7 X 6 X ROLLO 6 UND" at bounding box center [393, 455] width 318 height 79
click at [305, 435] on div "Por cotizar" at bounding box center [298, 436] width 77 height 24
click at [407, 572] on link "Agenda una reunión" at bounding box center [394, 570] width 111 height 14
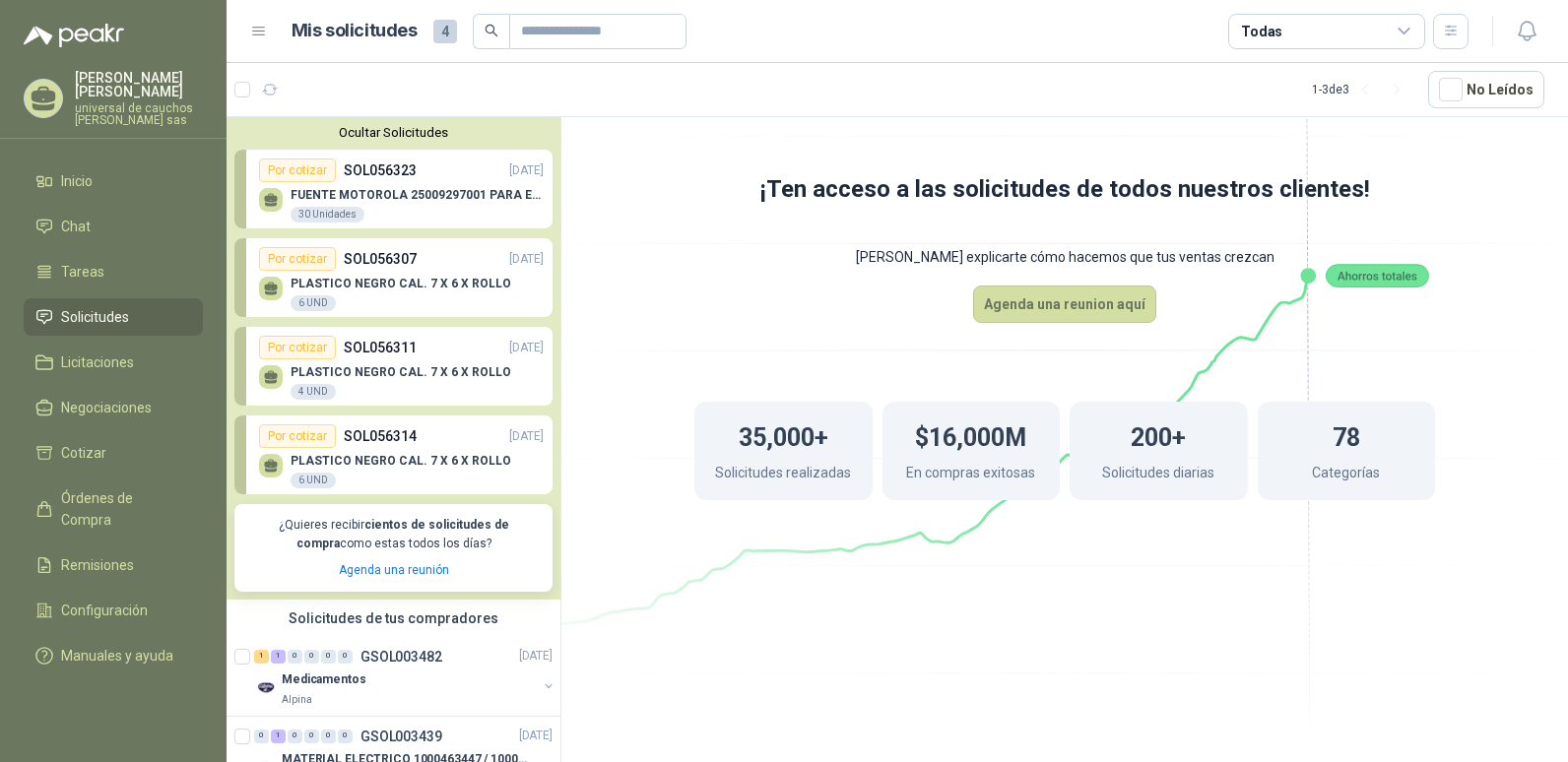
click at [117, 317] on span "Solicitudes" at bounding box center [95, 317] width 68 height 22
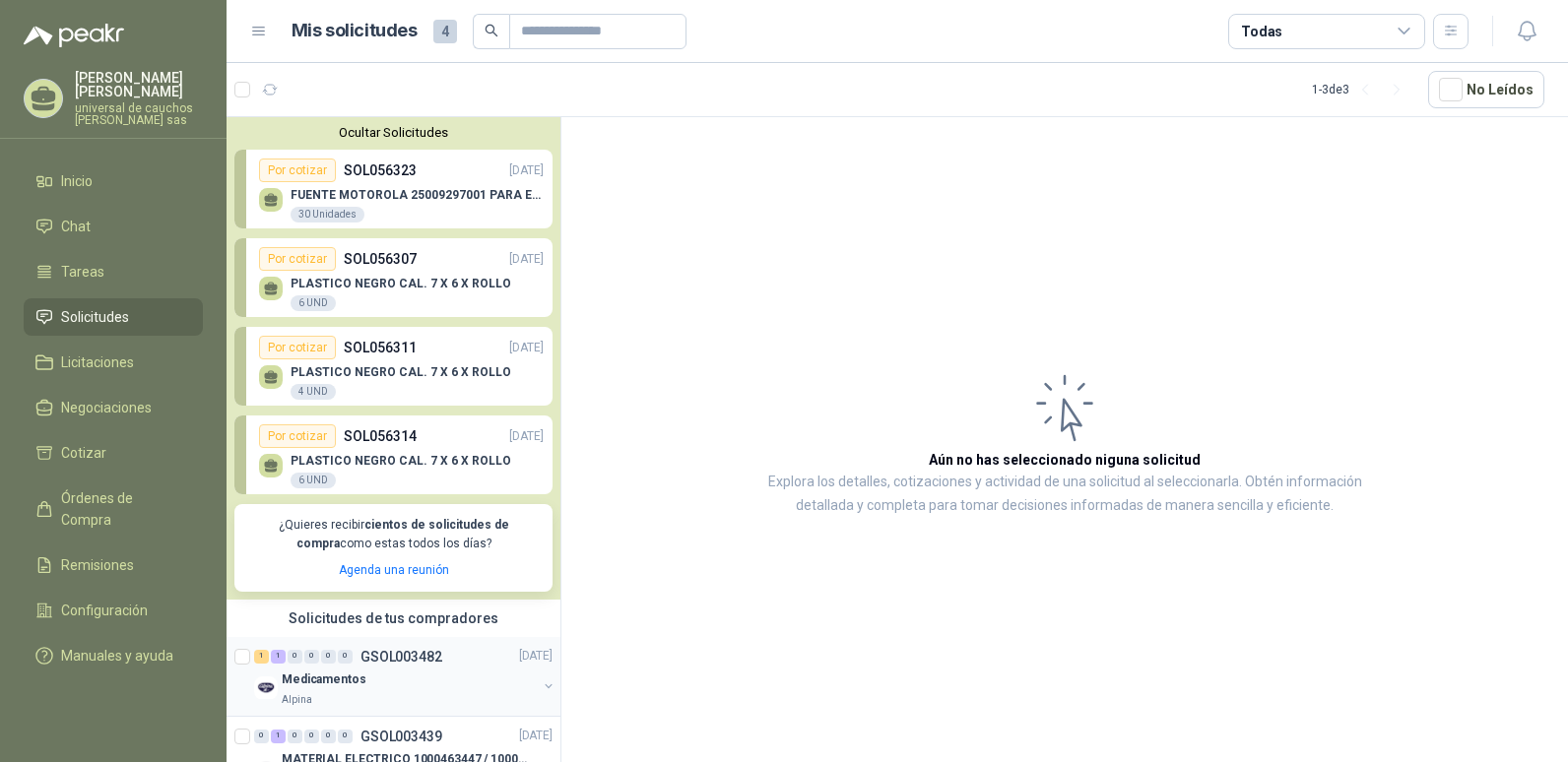
click at [339, 654] on div "0" at bounding box center [345, 657] width 15 height 14
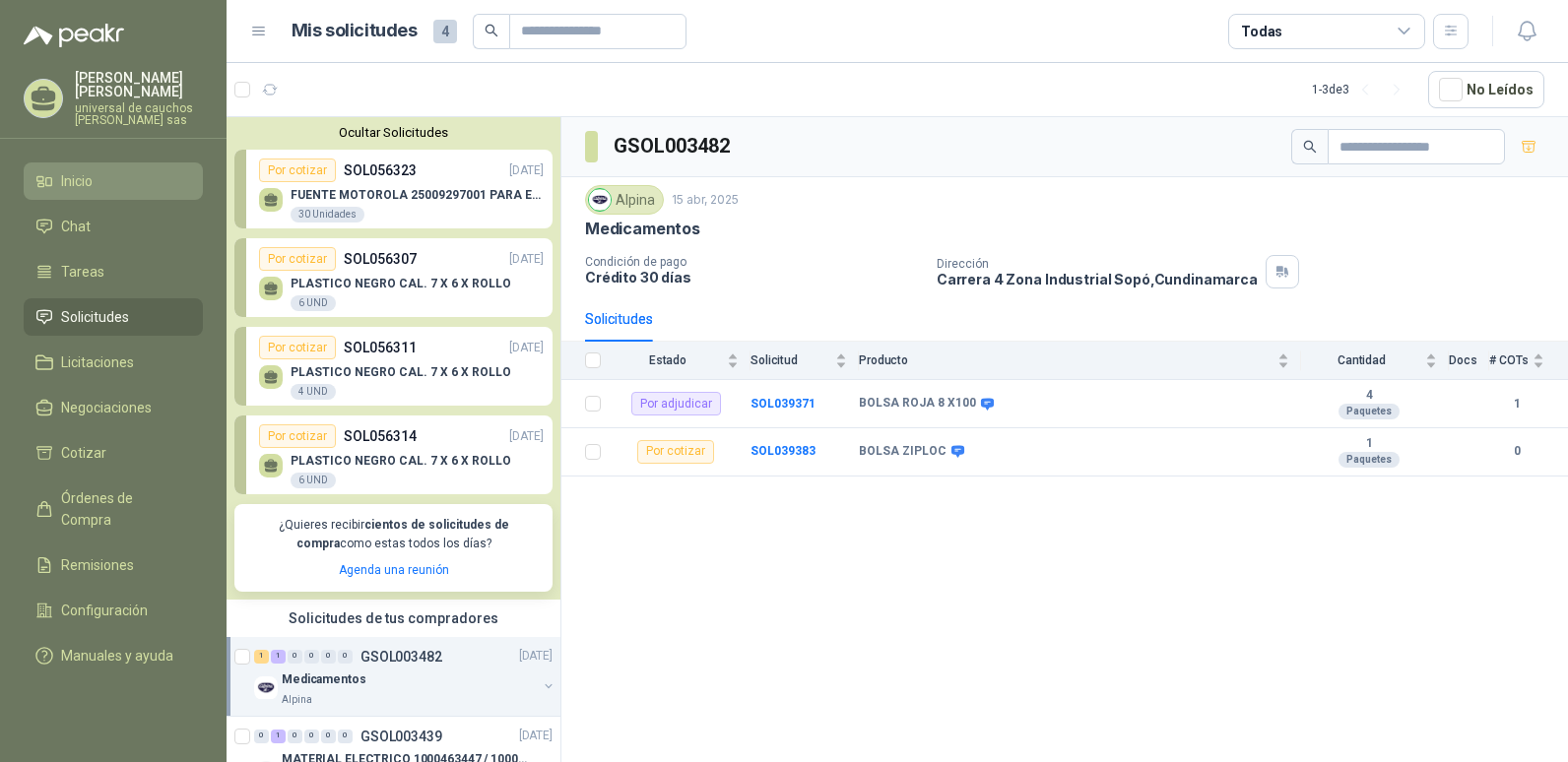
click at [84, 182] on span "Inicio" at bounding box center [77, 181] width 32 height 22
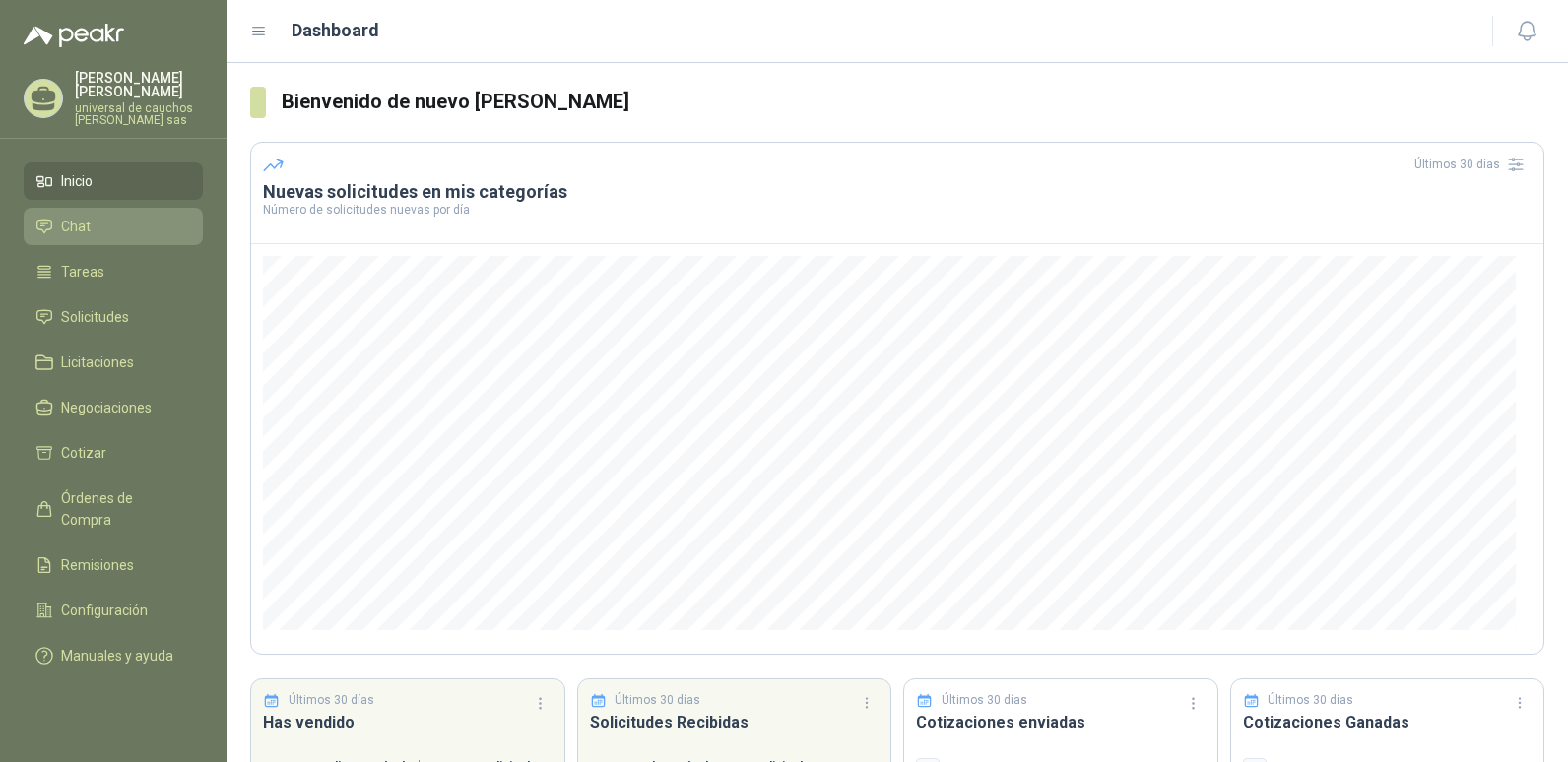
click at [64, 208] on link "Chat" at bounding box center [113, 226] width 179 height 38
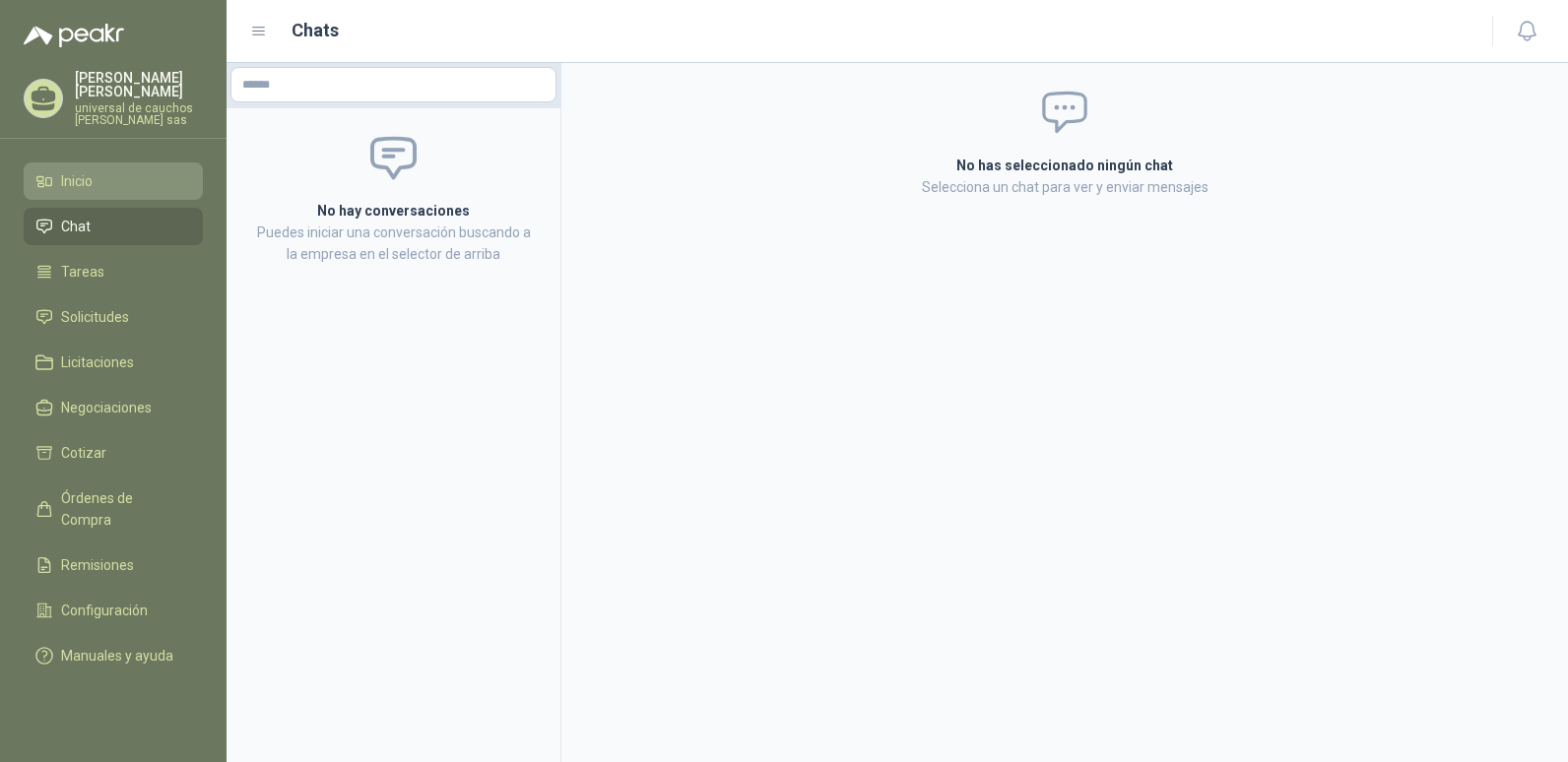
click at [107, 187] on li "Inicio" at bounding box center [113, 181] width 155 height 22
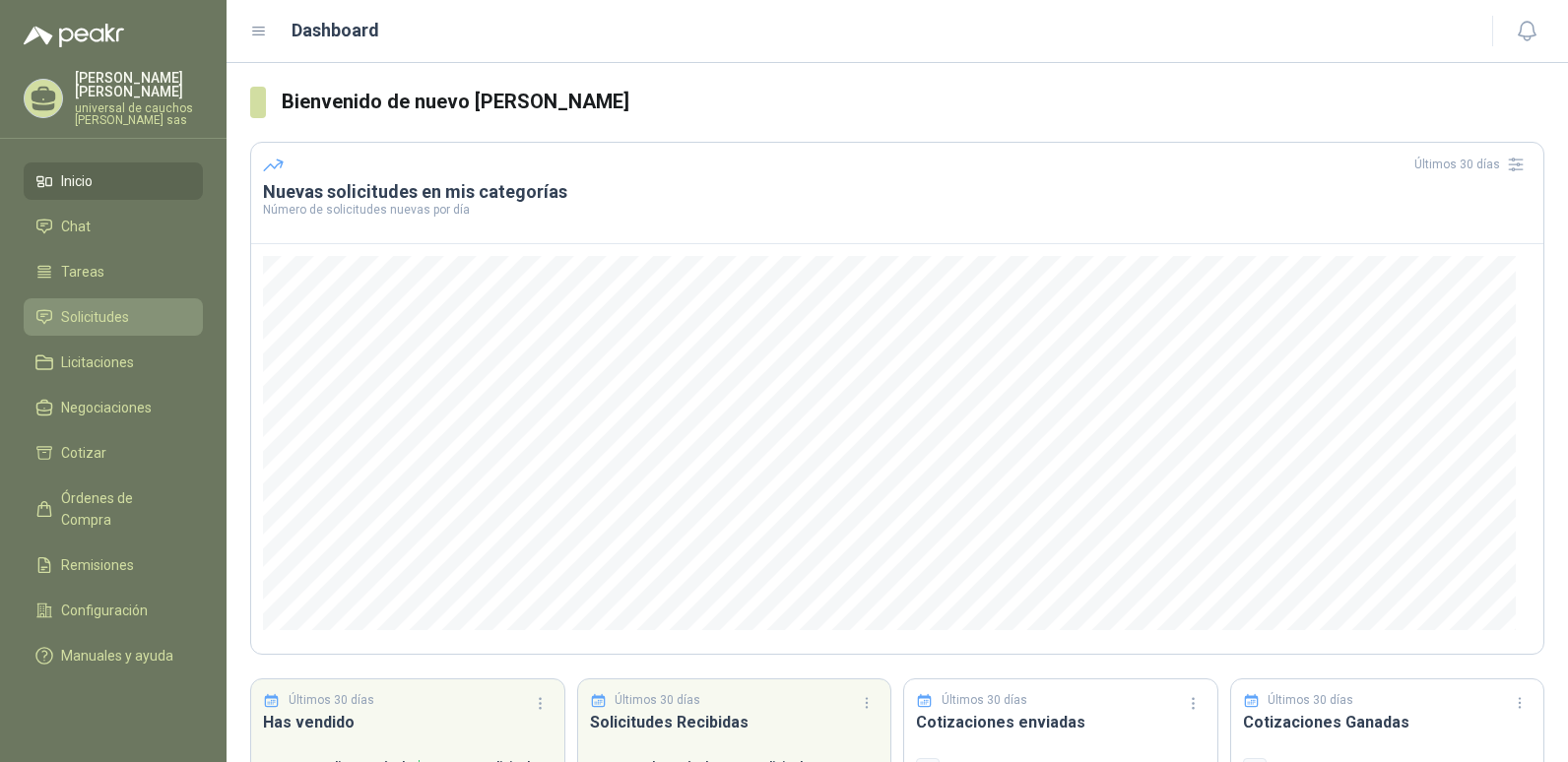
click at [104, 321] on span "Solicitudes" at bounding box center [95, 317] width 68 height 22
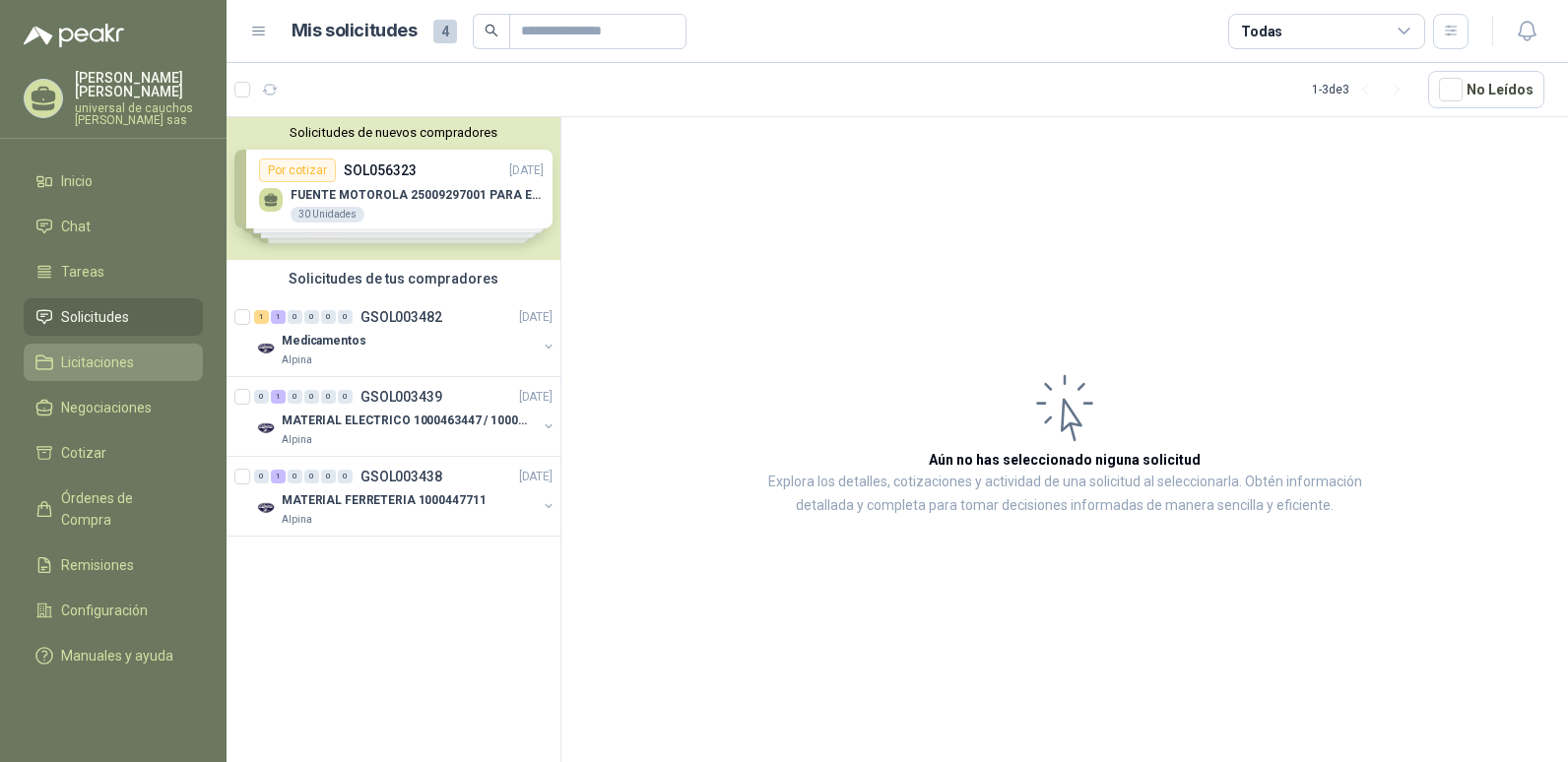
click at [125, 352] on span "Licitaciones" at bounding box center [98, 363] width 73 height 22
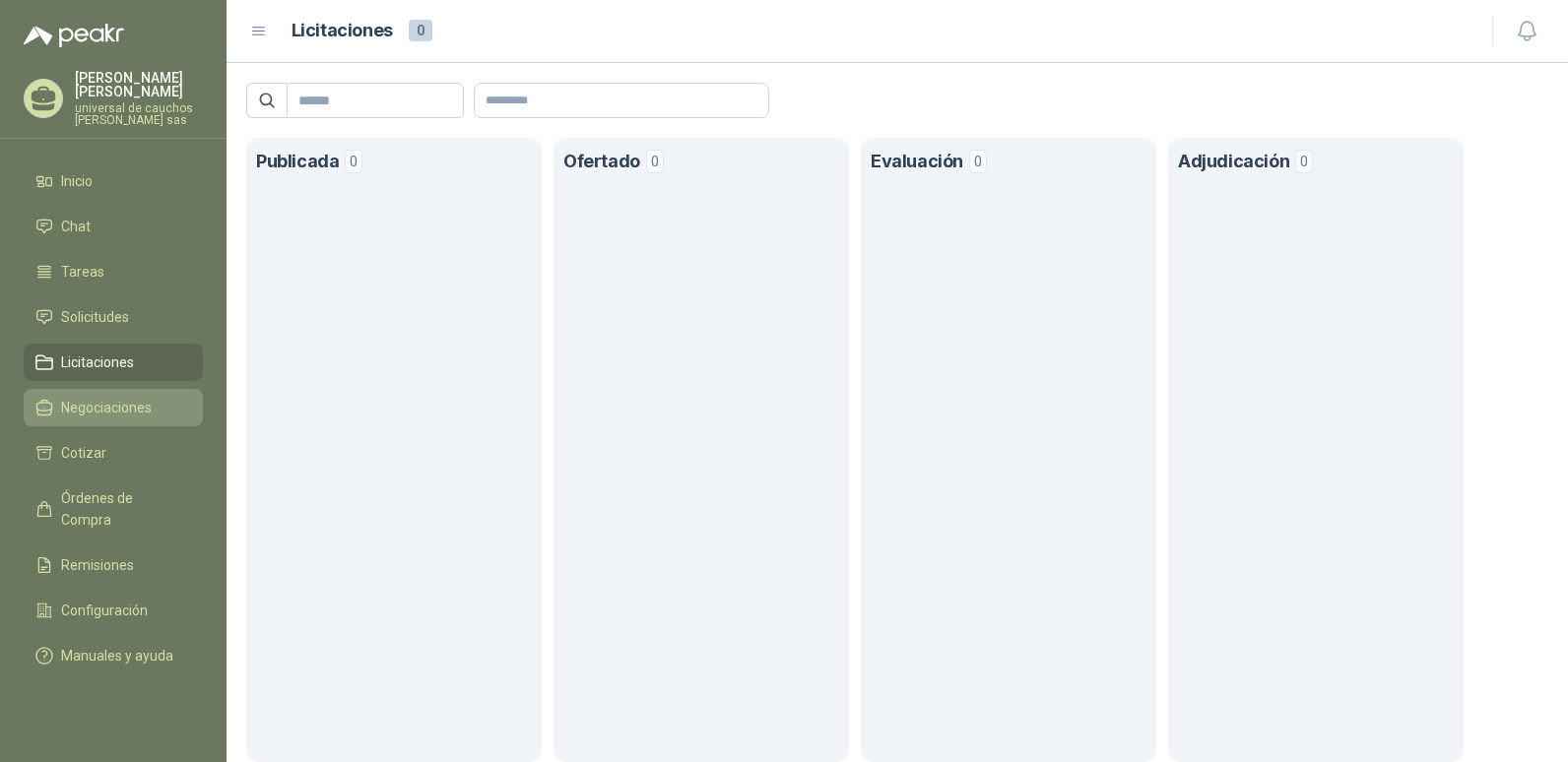
click at [111, 409] on span "Negociaciones" at bounding box center [107, 408] width 91 height 22
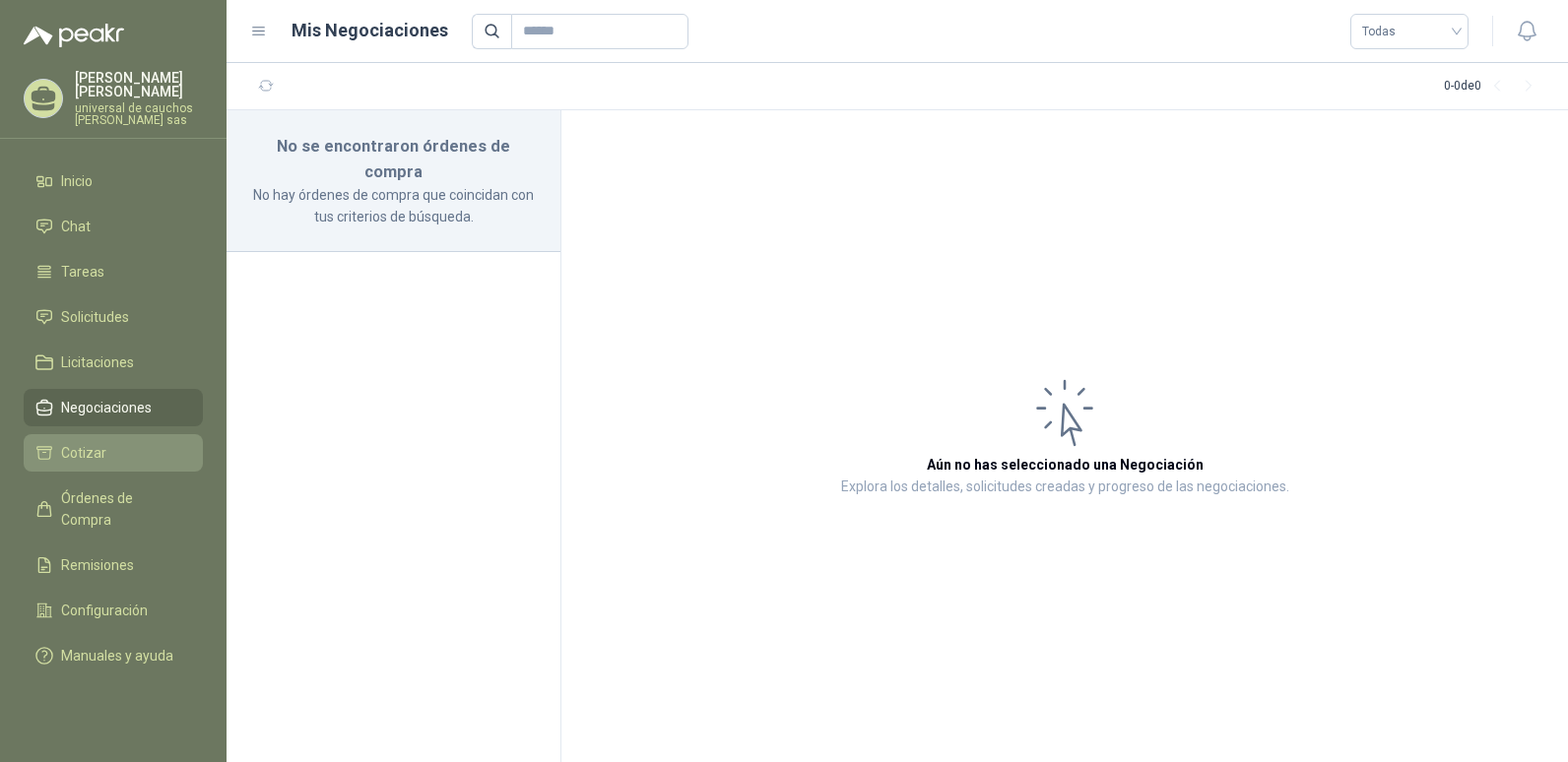
click at [92, 446] on span "Cotizar" at bounding box center [84, 453] width 45 height 22
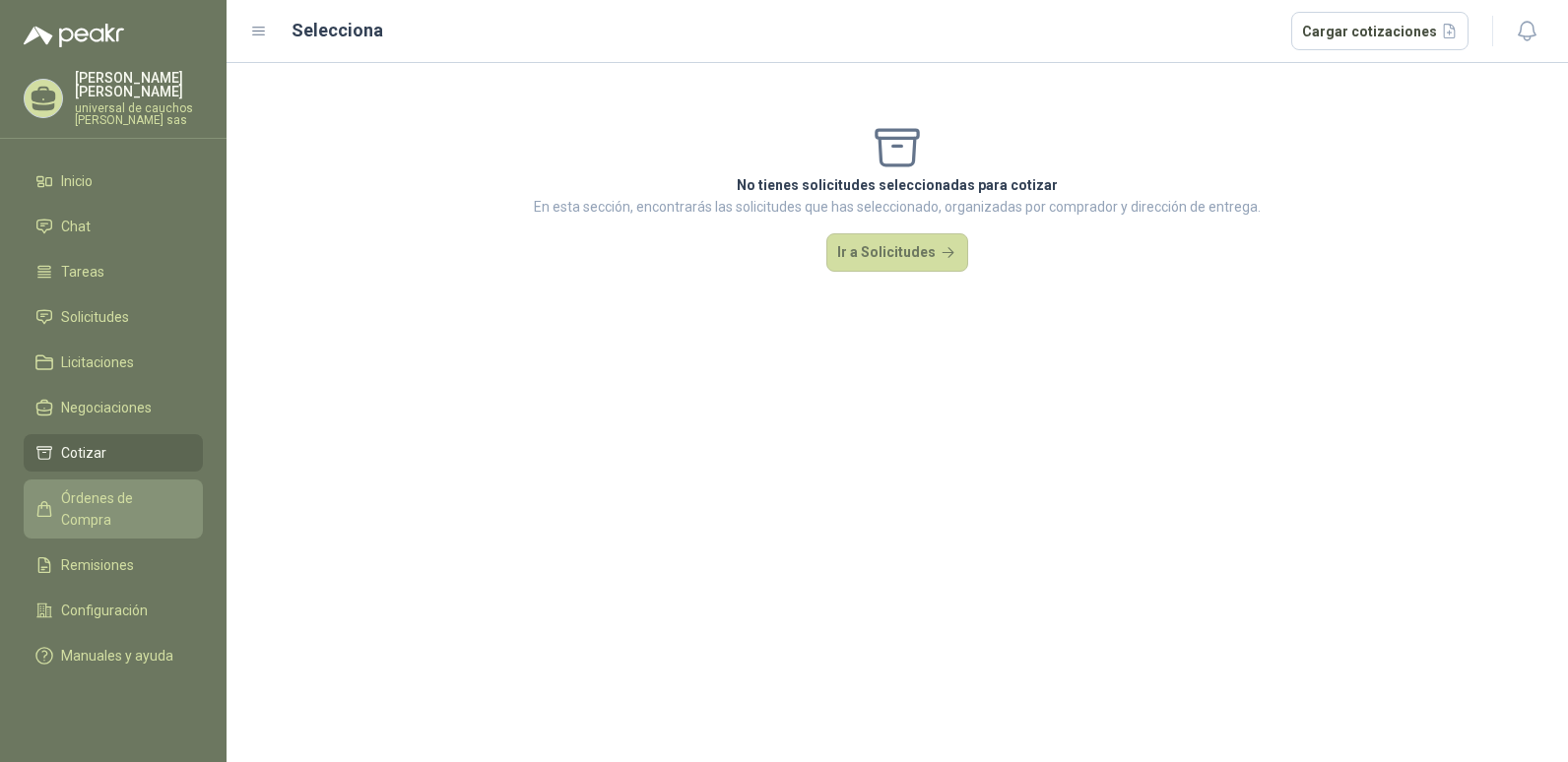
click at [141, 500] on span "Órdenes de Compra" at bounding box center [123, 509] width 124 height 43
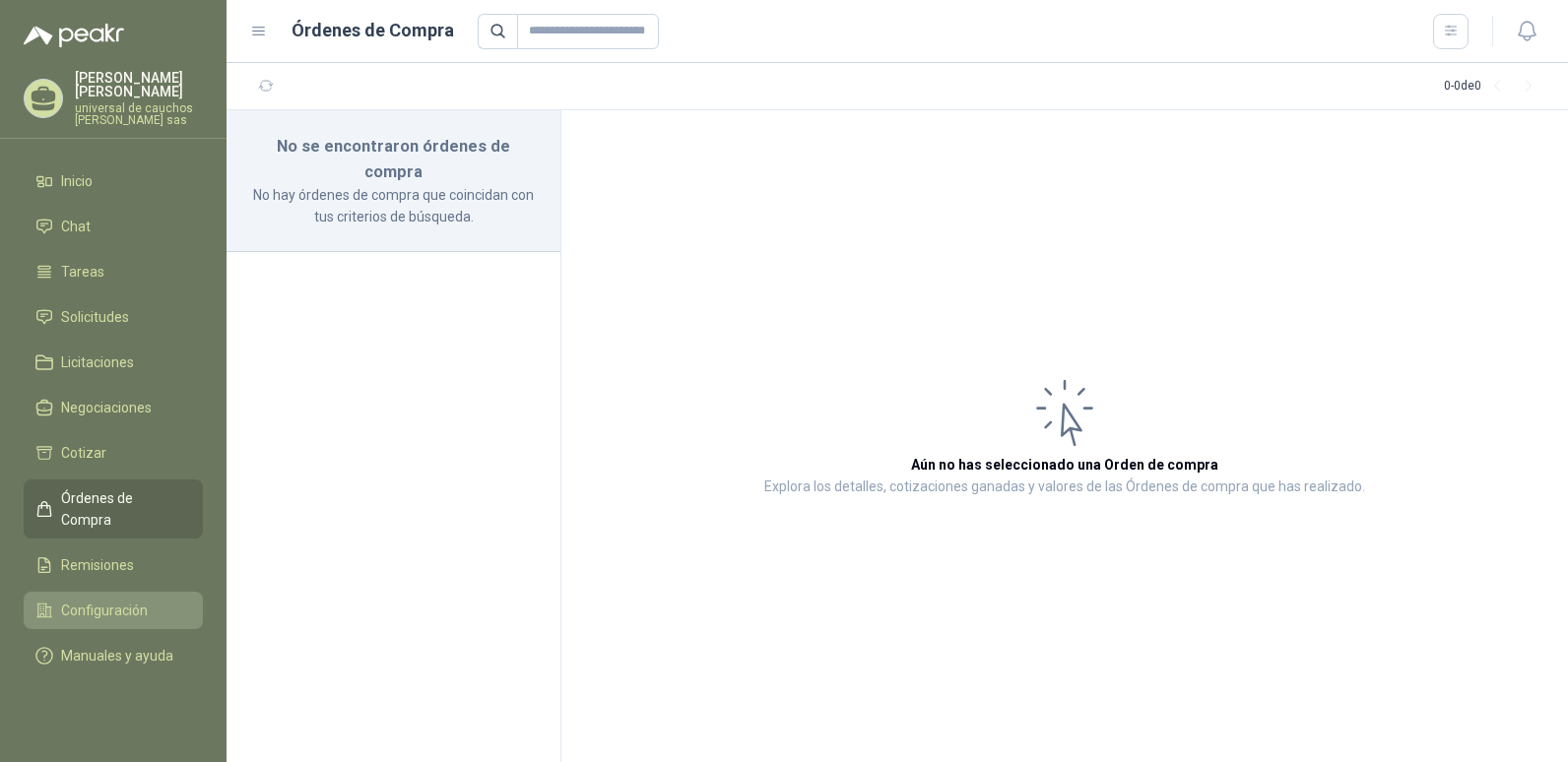
click at [122, 600] on span "Configuración" at bounding box center [105, 611] width 87 height 22
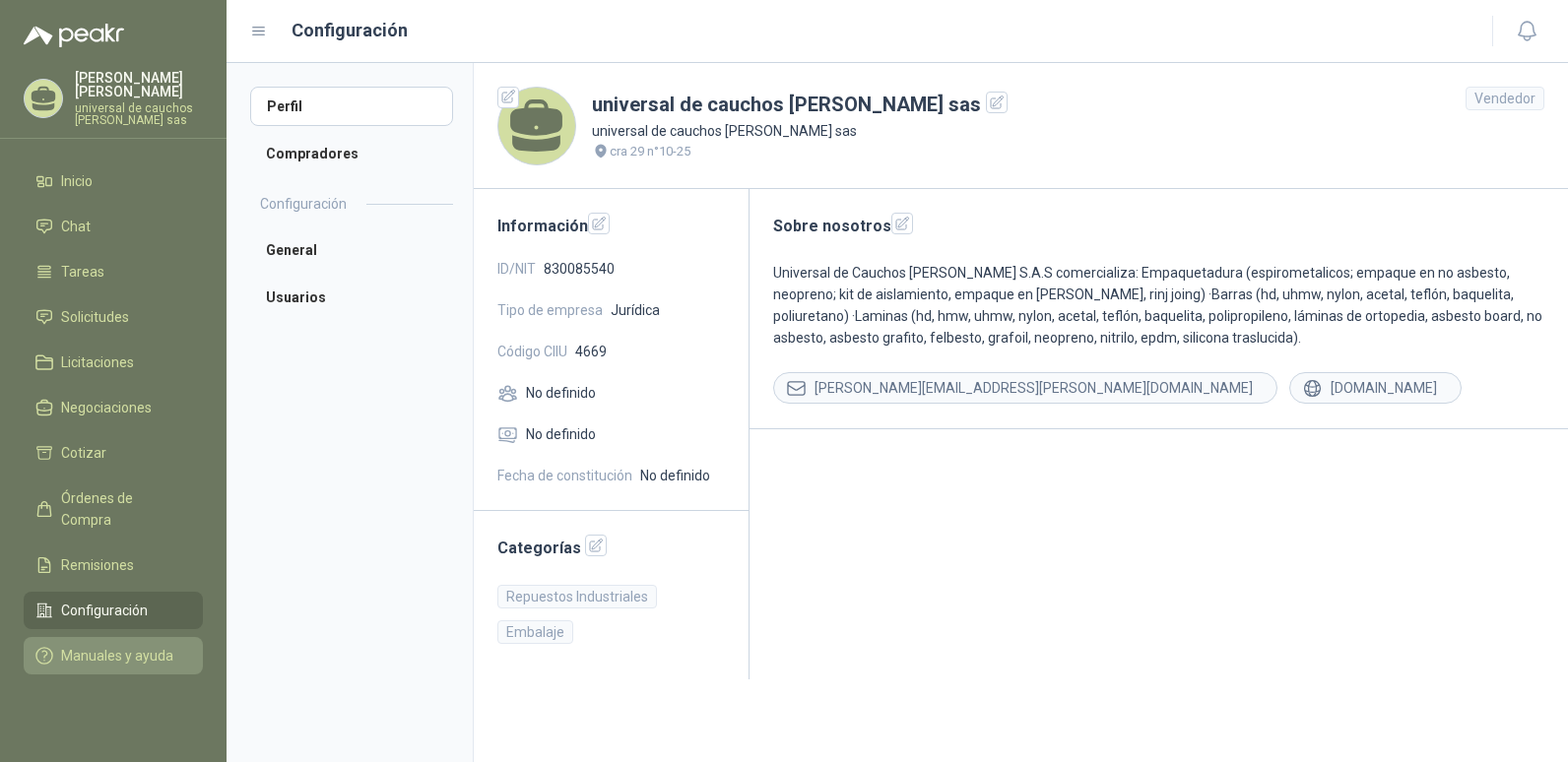
click at [123, 645] on span "Manuales y ayuda" at bounding box center [118, 656] width 113 height 22
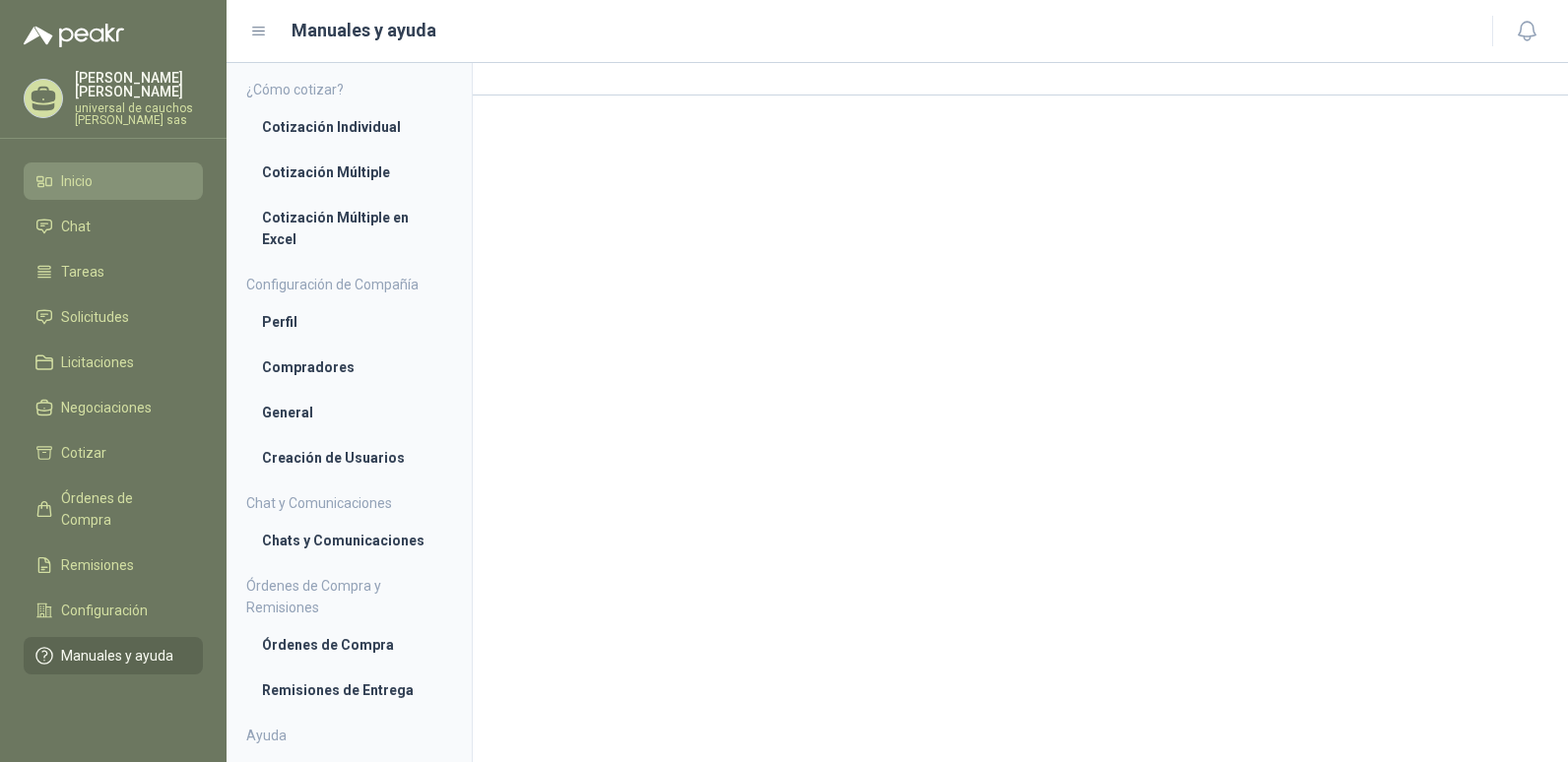
click at [111, 188] on li "Inicio" at bounding box center [113, 181] width 155 height 22
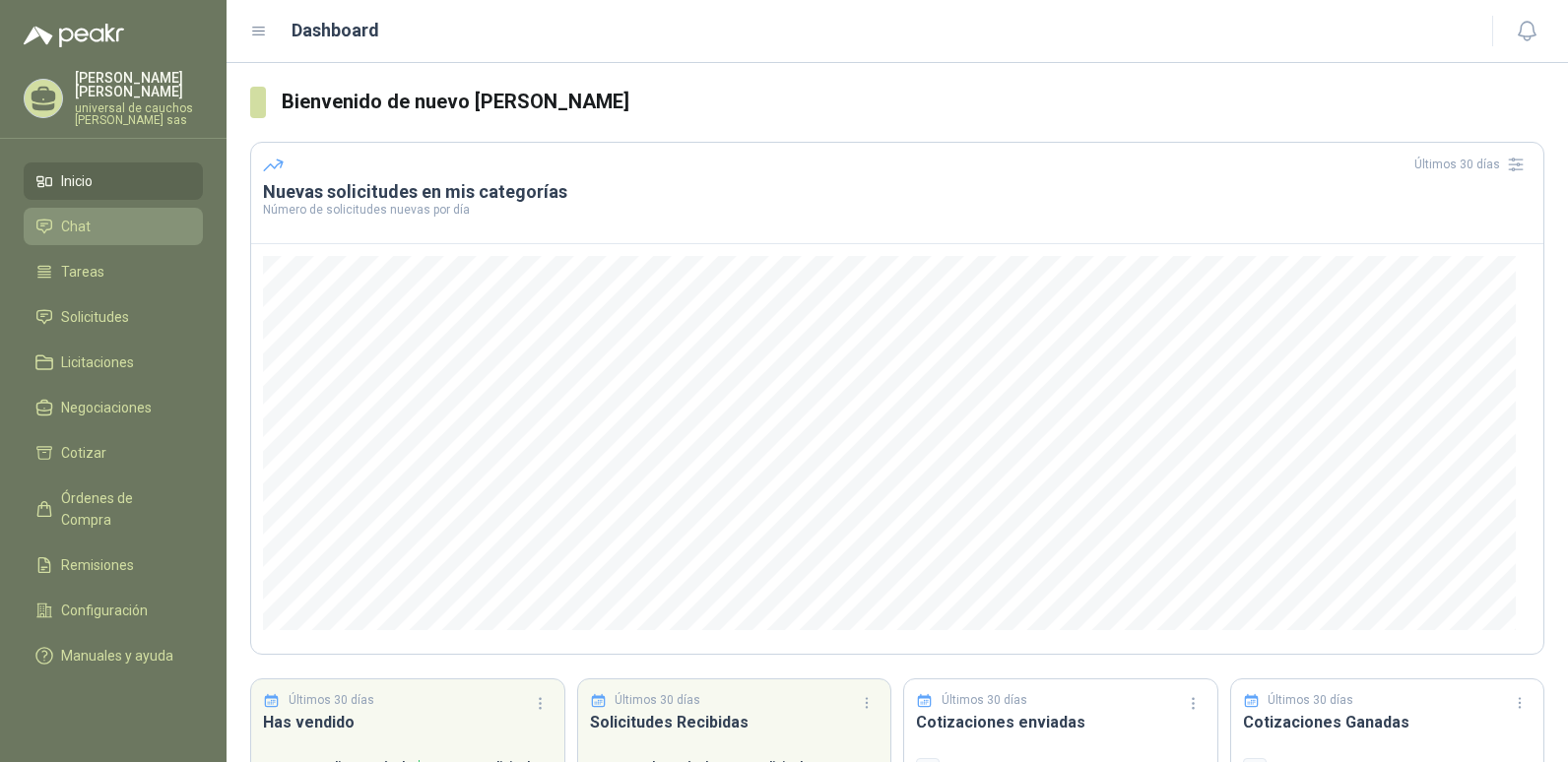
click at [70, 227] on span "Chat" at bounding box center [76, 226] width 30 height 22
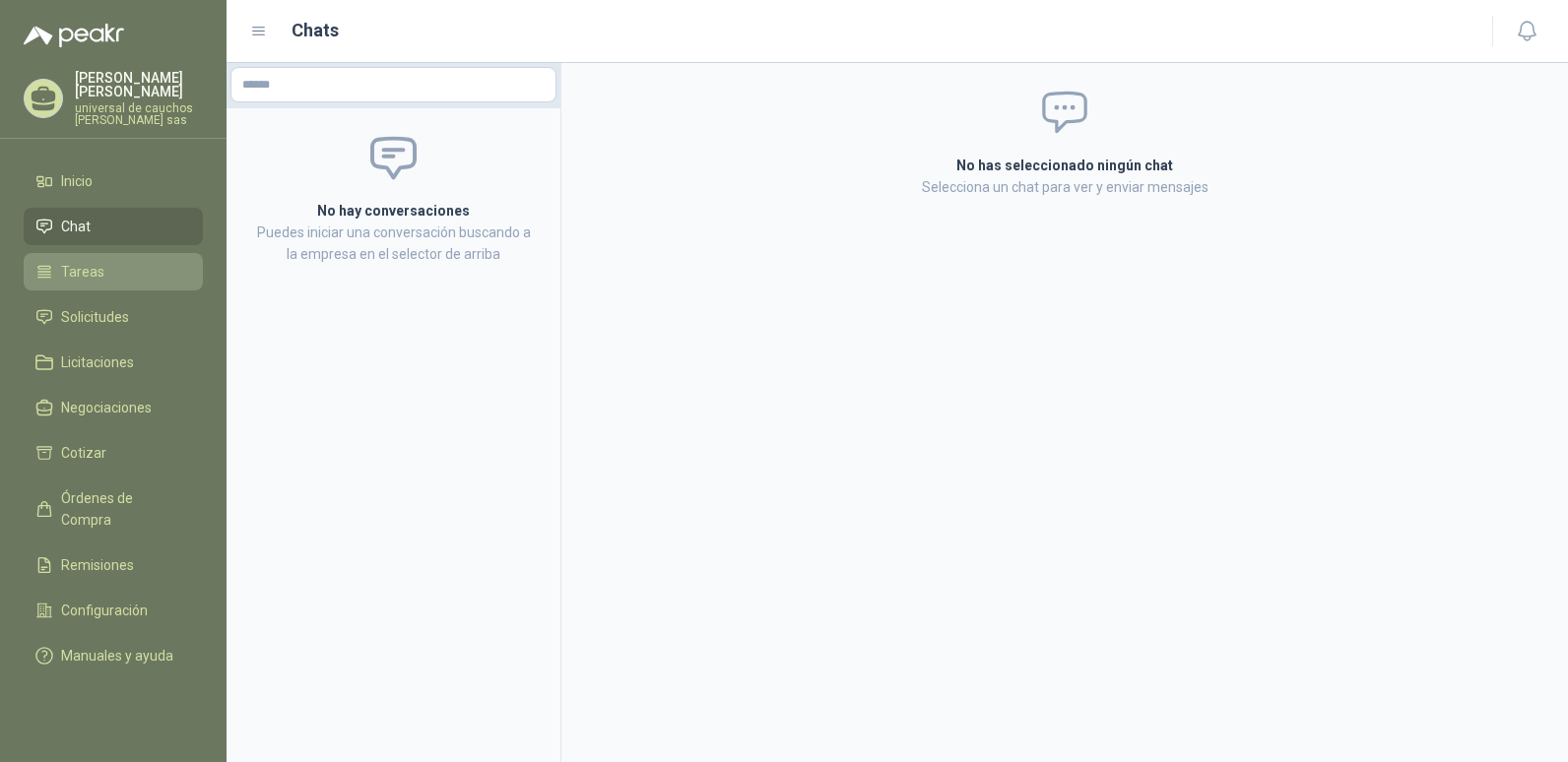
click at [95, 269] on span "Tareas" at bounding box center [83, 272] width 44 height 22
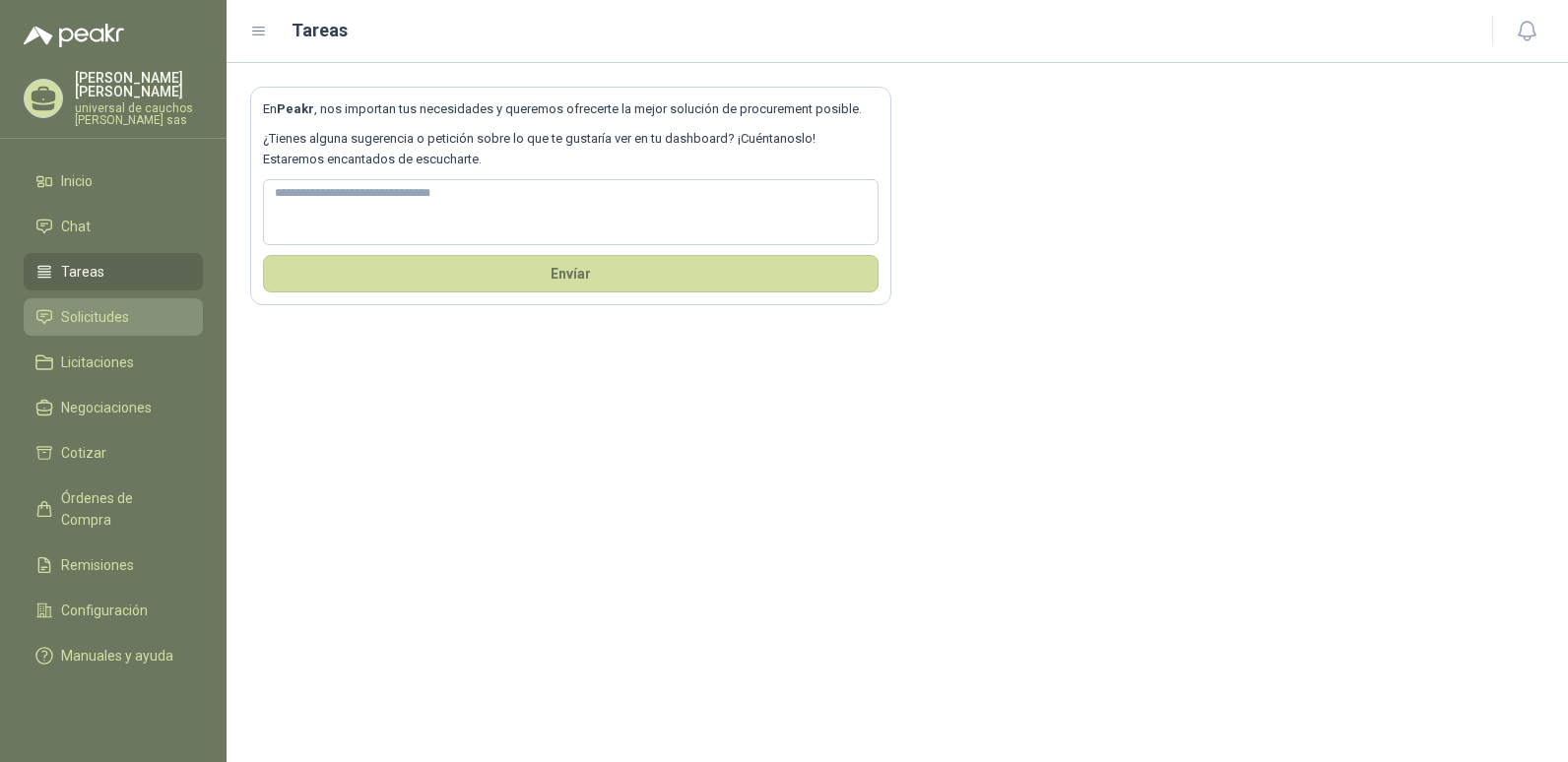
click at [104, 334] on link "Solicitudes" at bounding box center [113, 317] width 179 height 38
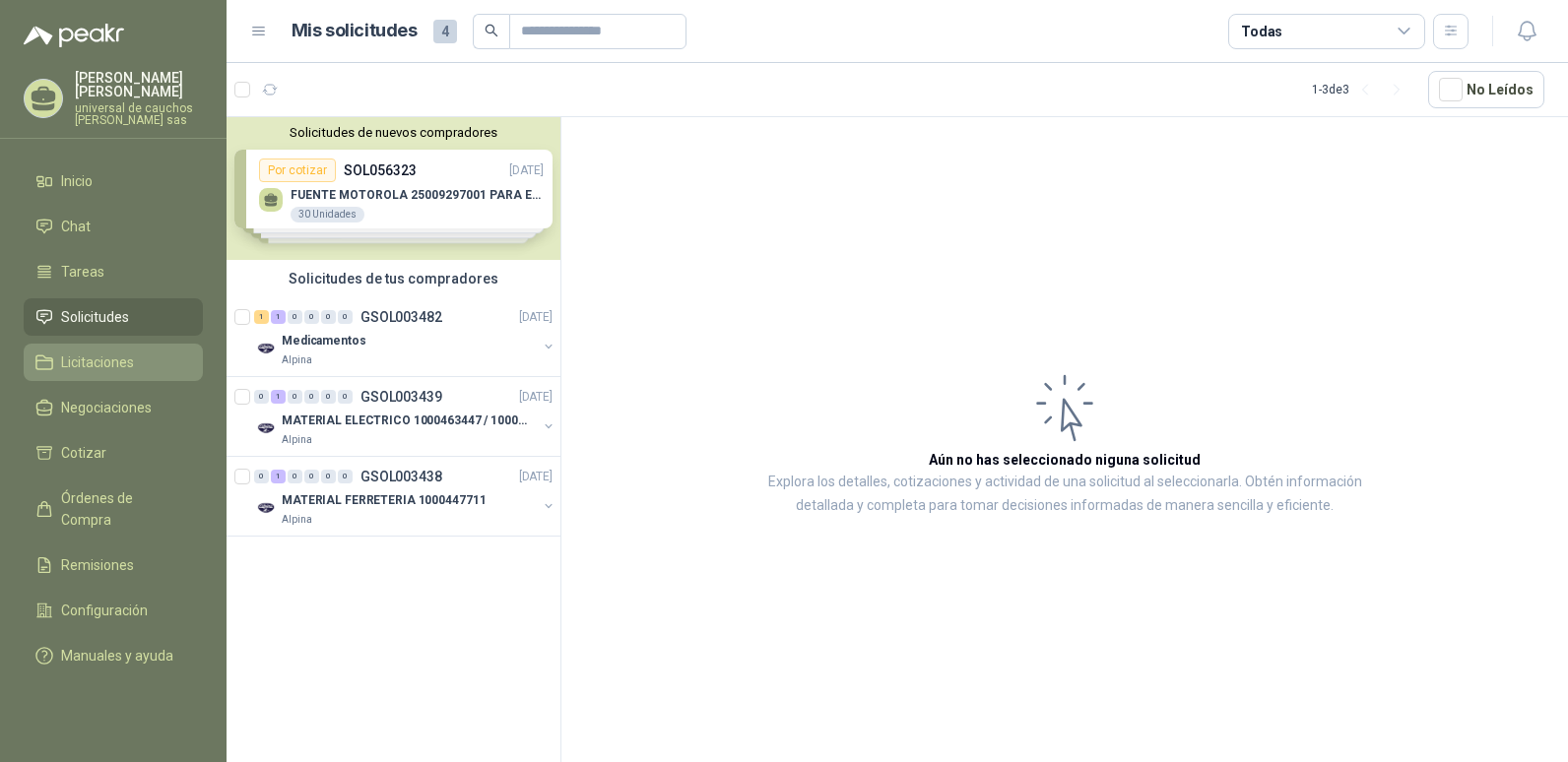
click at [123, 358] on span "Licitaciones" at bounding box center [98, 363] width 73 height 22
